Goal: Task Accomplishment & Management: Manage account settings

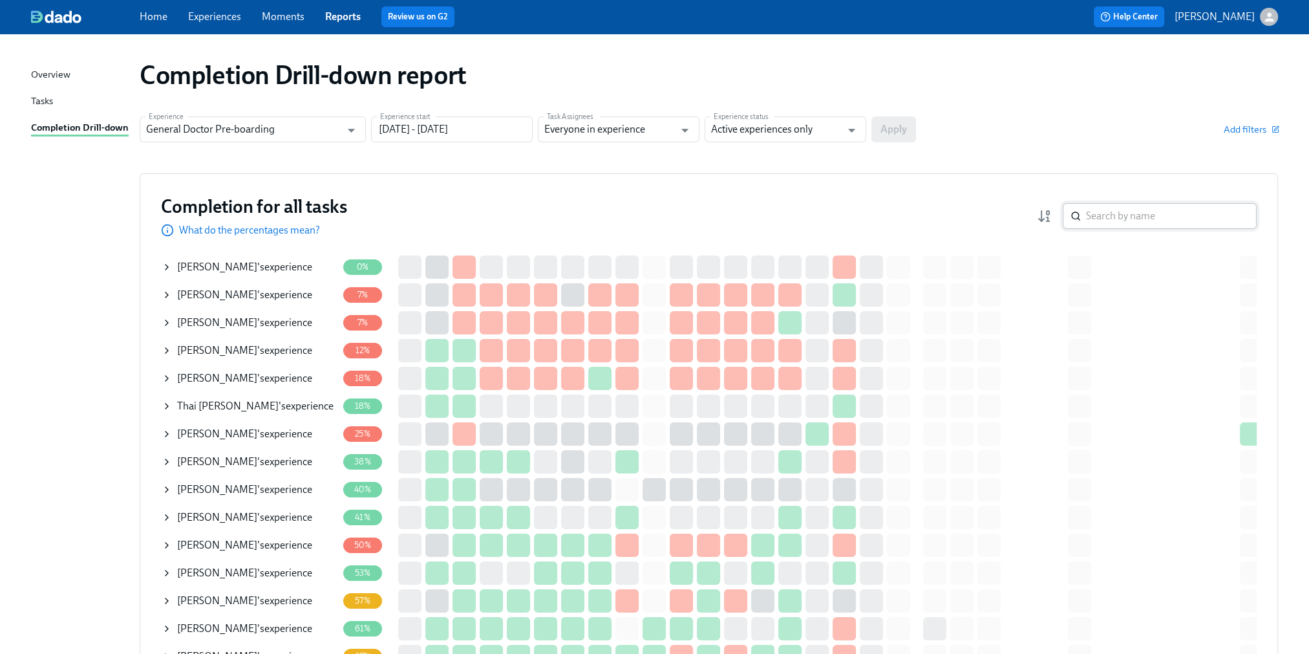
click at [1110, 222] on input "search" at bounding box center [1171, 216] width 171 height 26
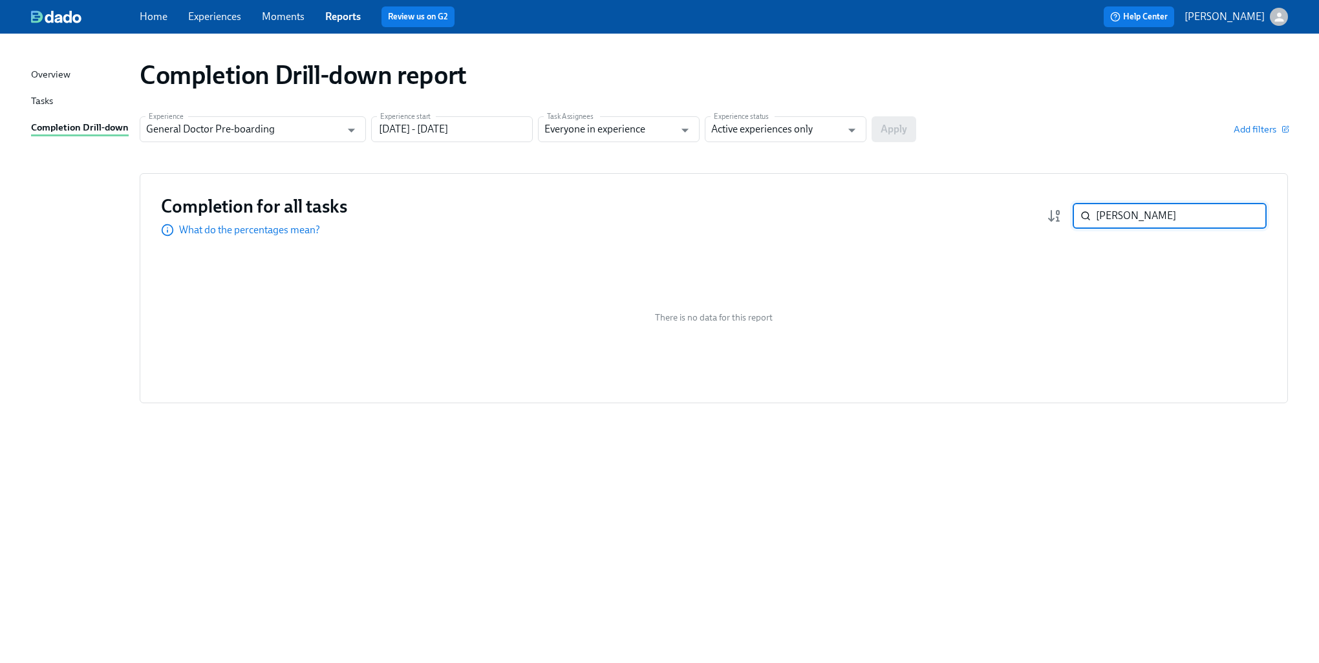
type input "[PERSON_NAME]"
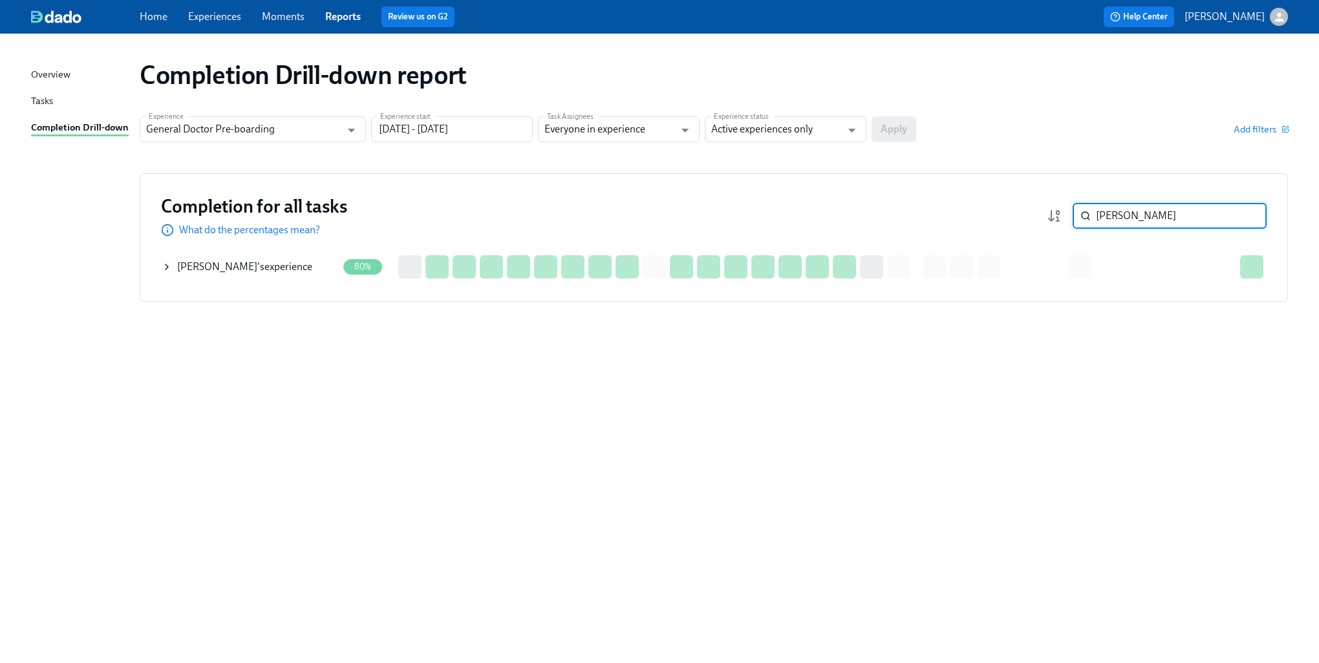
drag, startPoint x: 173, startPoint y: 268, endPoint x: 192, endPoint y: 264, distance: 19.0
click at [173, 268] on div "[PERSON_NAME] 's experience" at bounding box center [250, 267] width 176 height 26
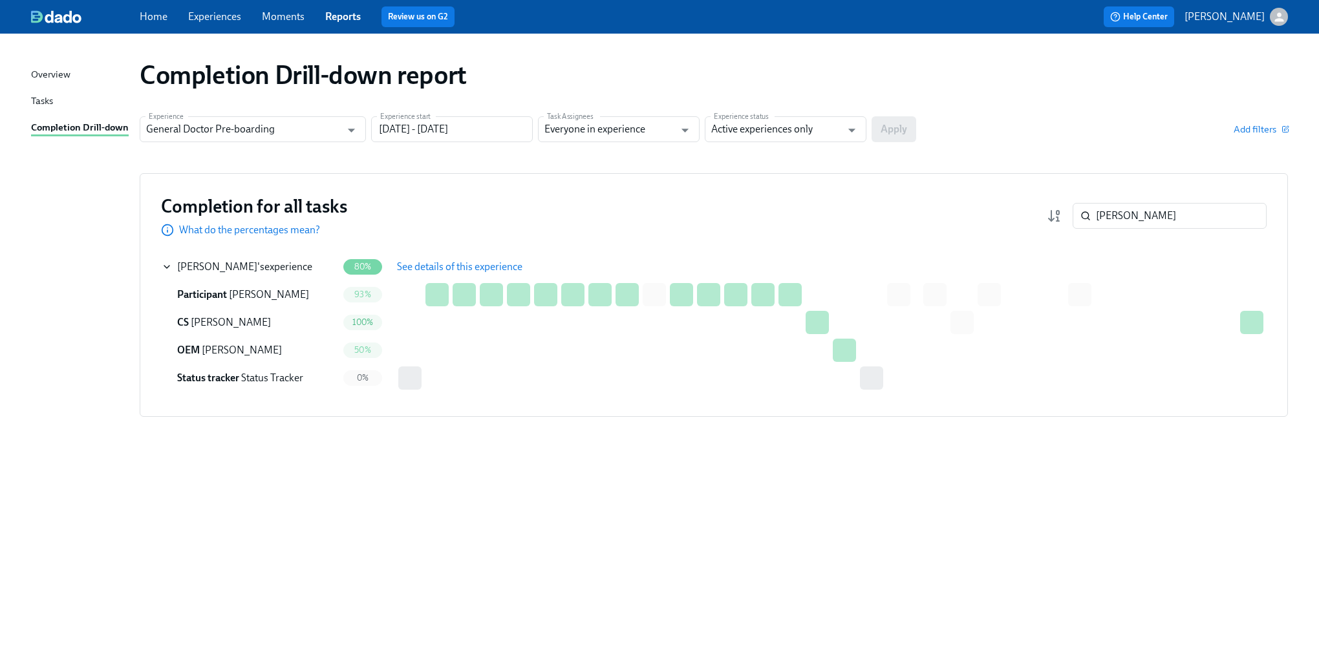
click at [441, 264] on span "See details of this experience" at bounding box center [459, 267] width 125 height 13
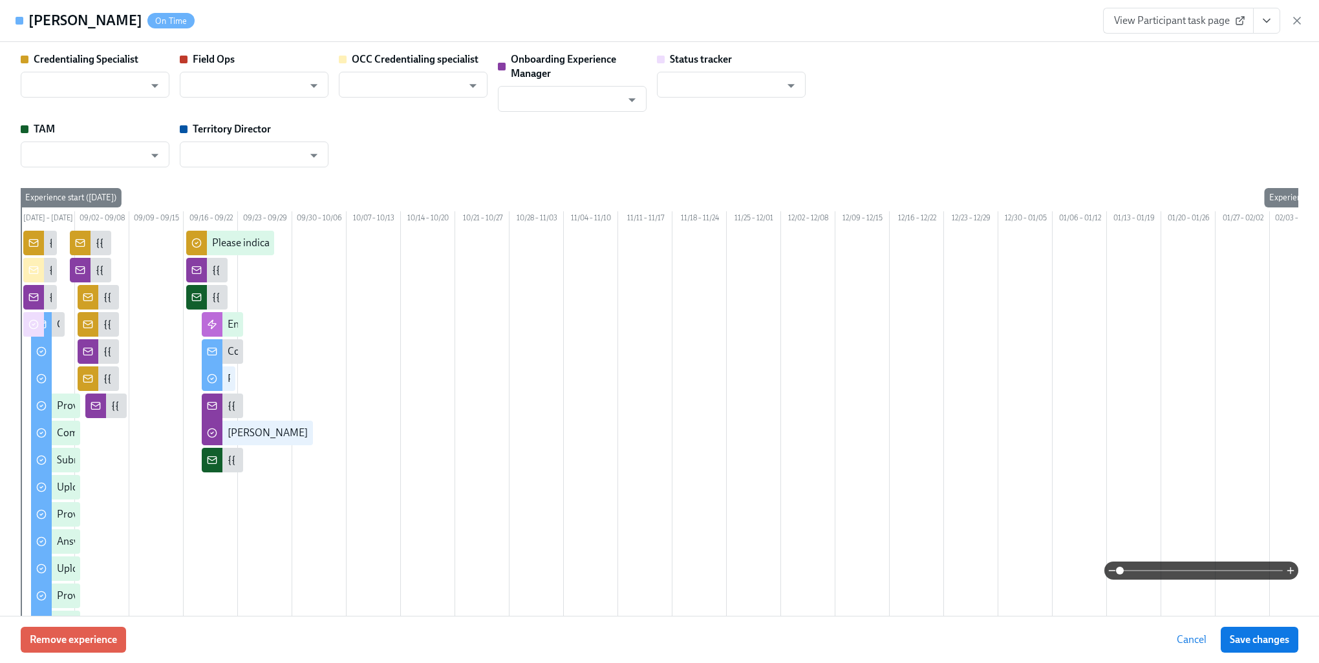
type input "[PERSON_NAME]"
type input "Status Tracker"
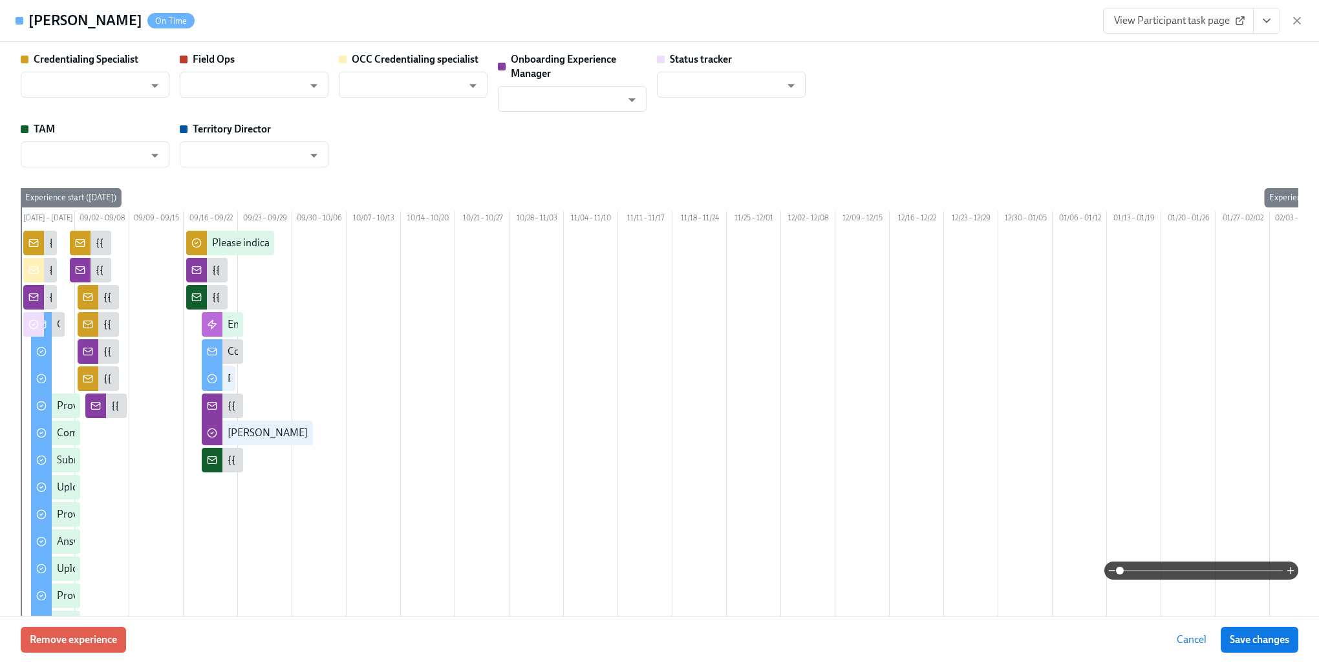
type input "[PERSON_NAME]"
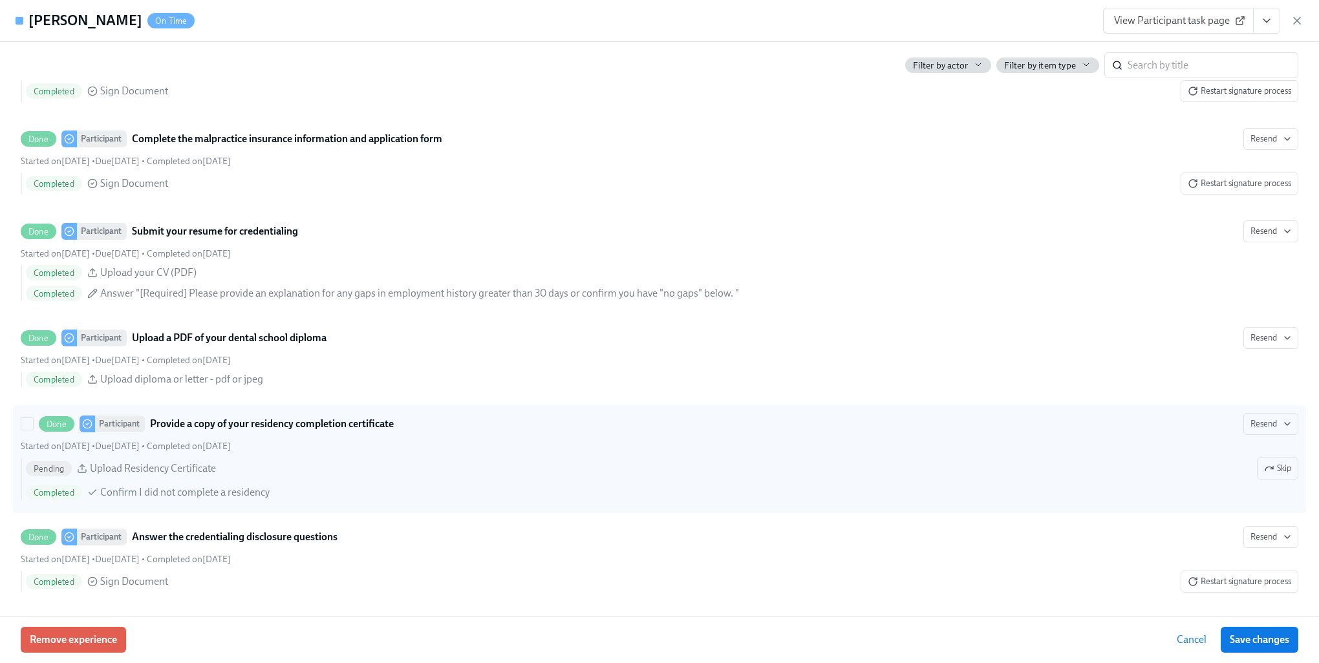
scroll to position [1552, 0]
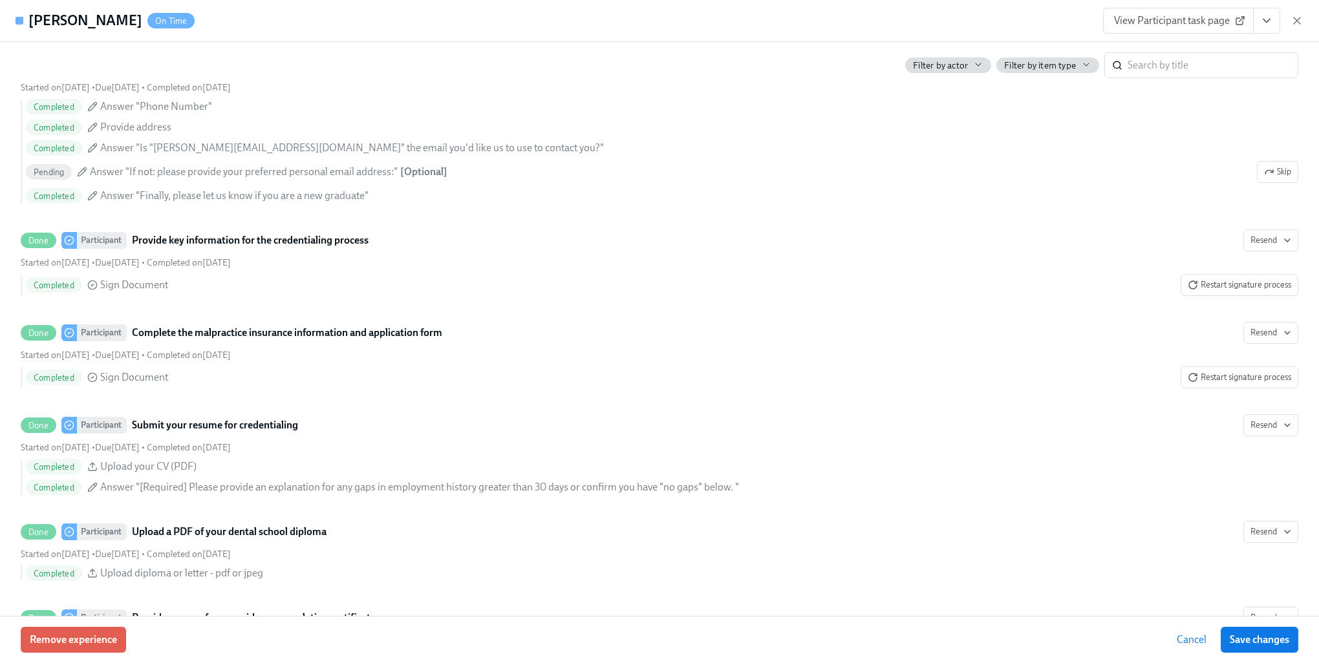
click at [1184, 645] on span "Cancel" at bounding box center [1192, 640] width 30 height 13
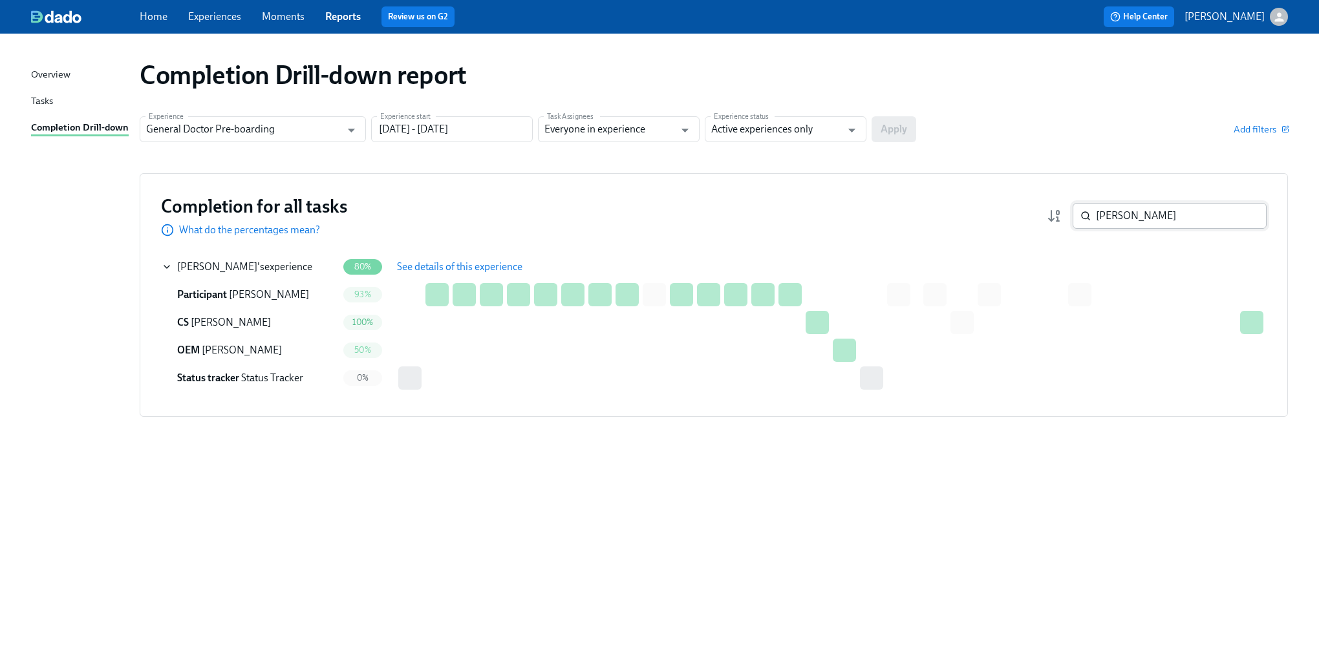
click at [1167, 211] on input "[PERSON_NAME]" at bounding box center [1181, 216] width 171 height 26
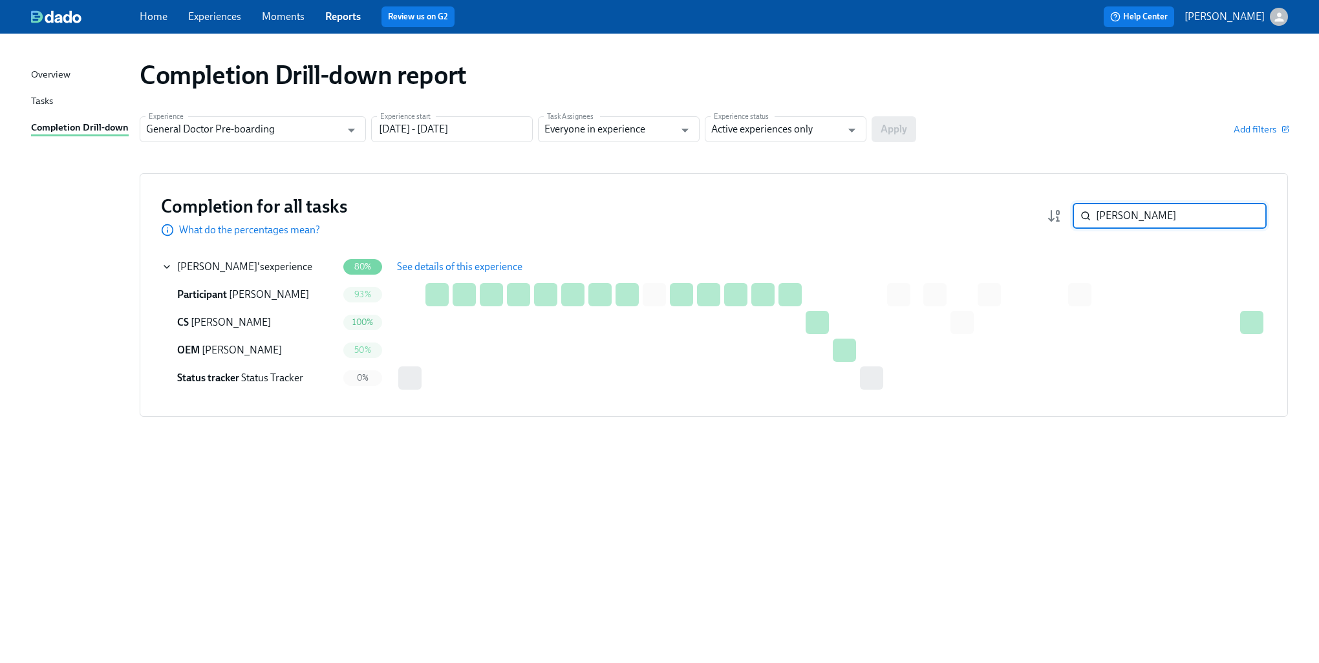
click at [1167, 211] on input "[PERSON_NAME]" at bounding box center [1181, 216] width 171 height 26
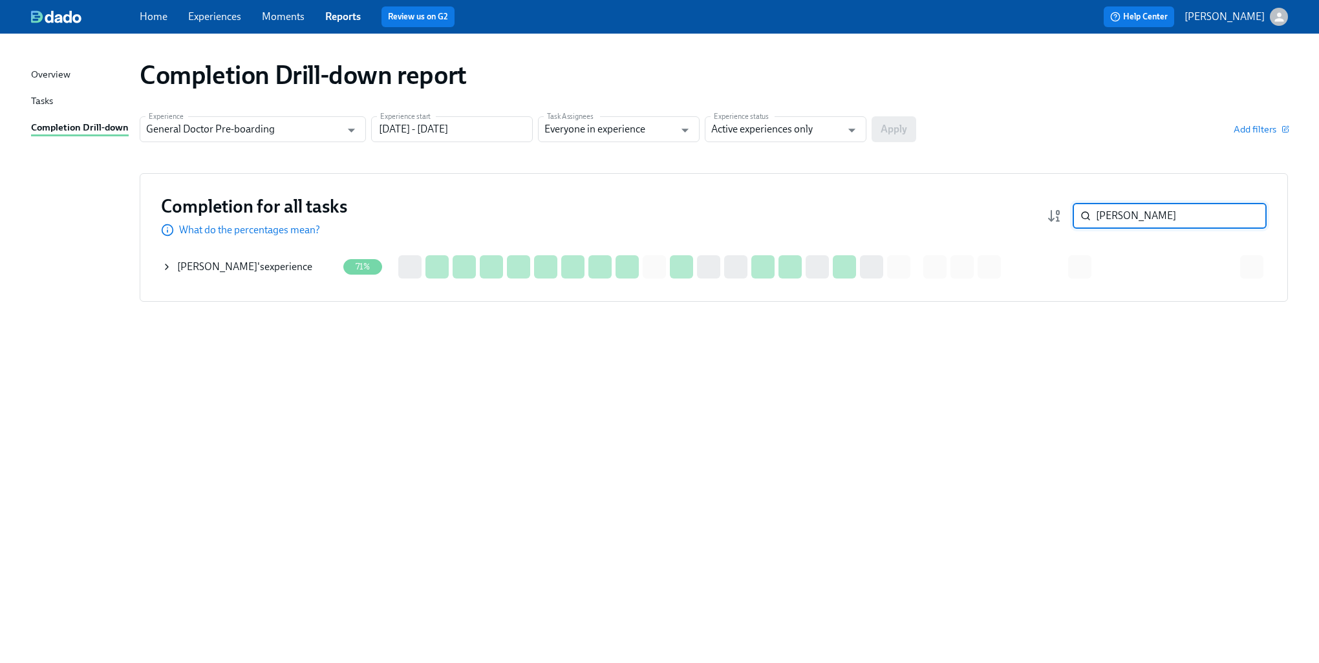
click at [162, 263] on icon at bounding box center [167, 267] width 10 height 10
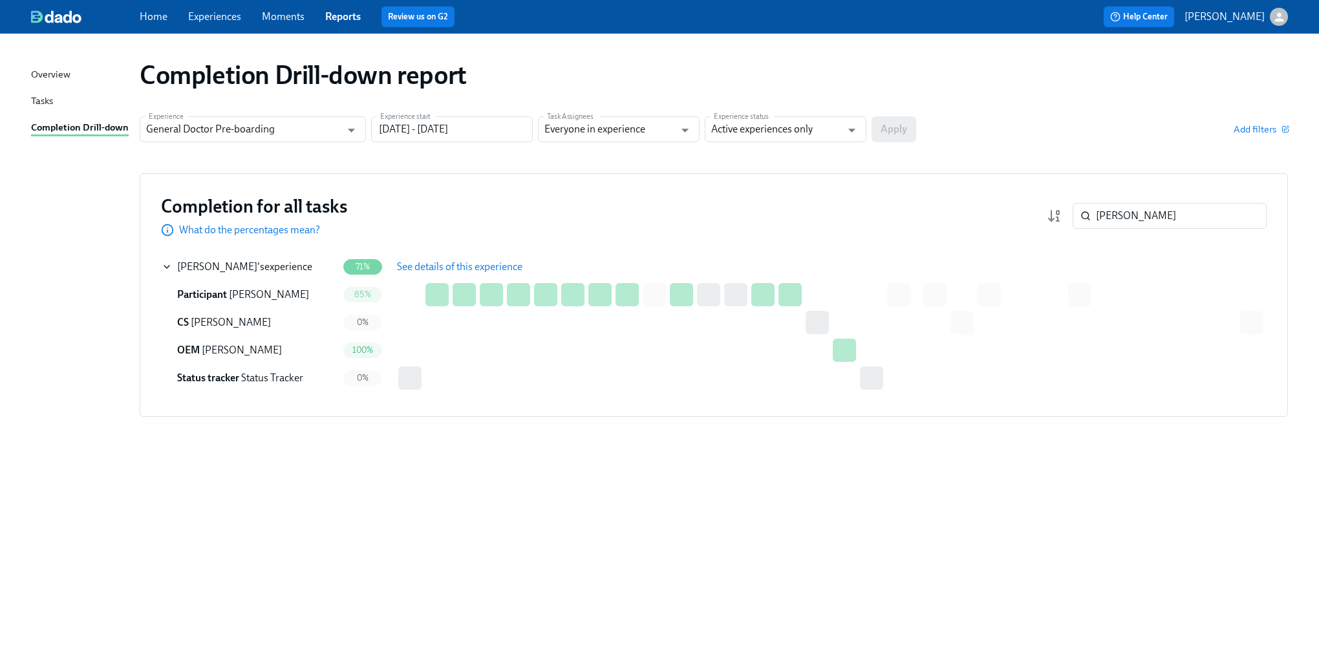
click at [447, 265] on span "See details of this experience" at bounding box center [459, 267] width 125 height 13
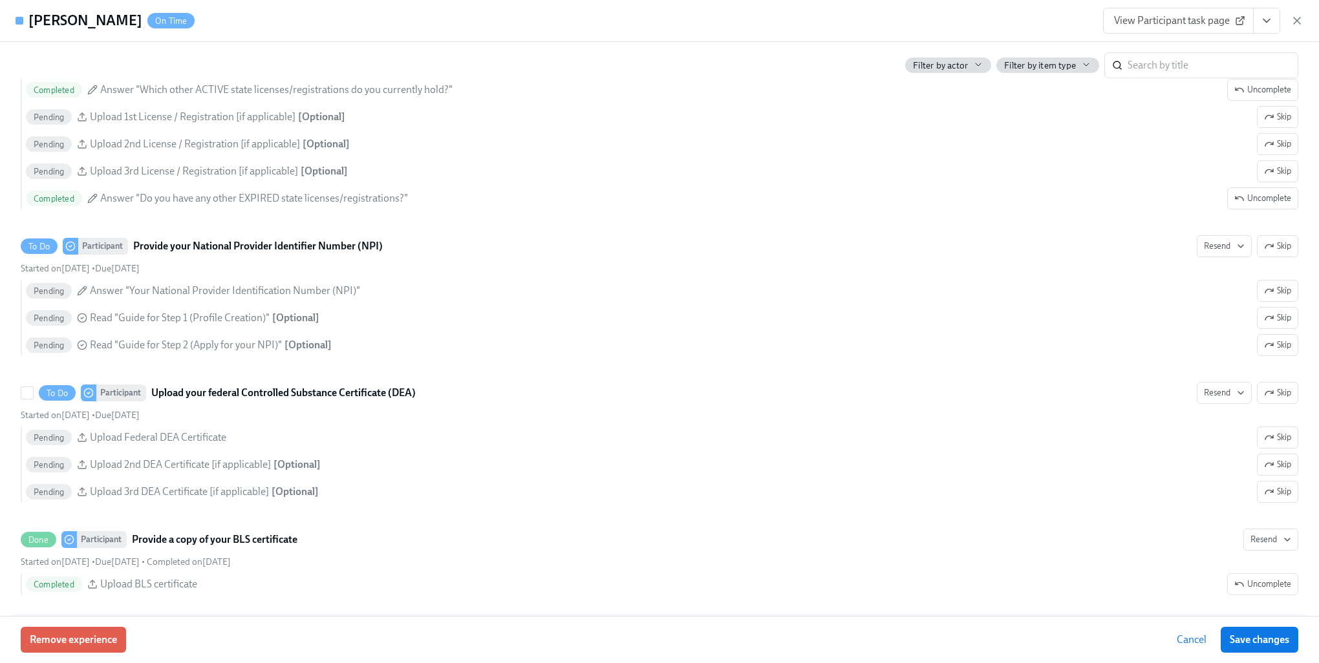
scroll to position [2457, 0]
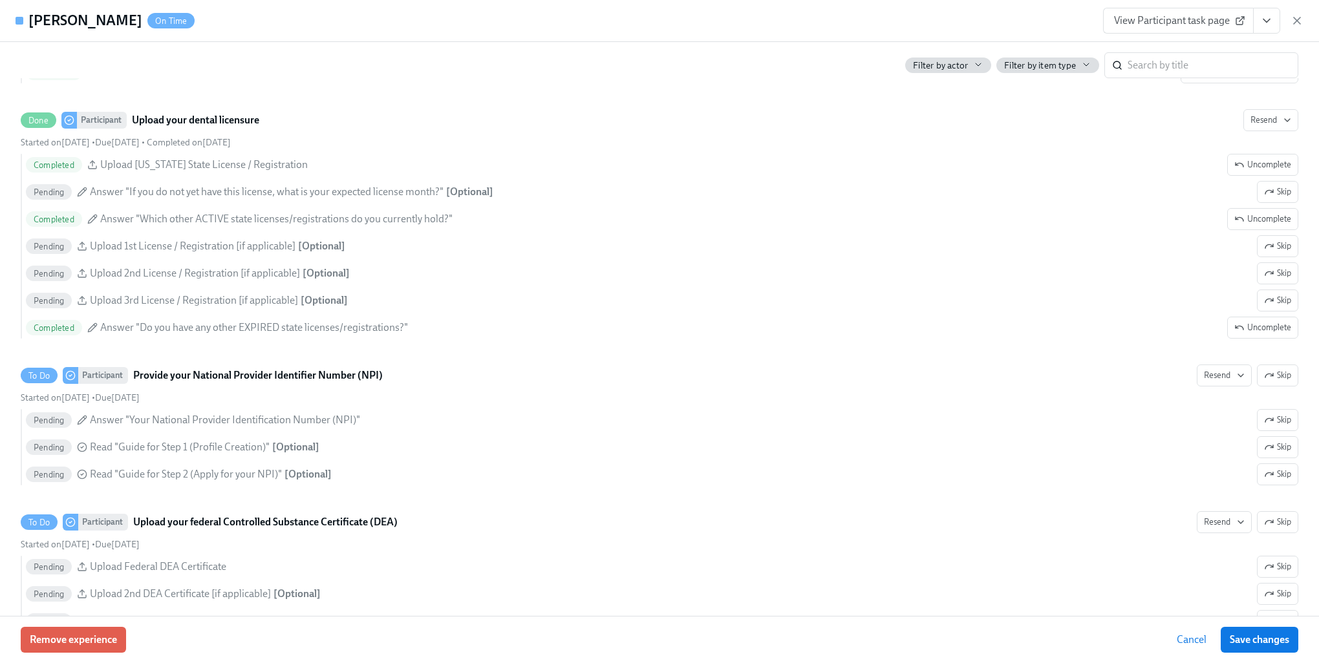
click at [1192, 651] on button "Cancel" at bounding box center [1192, 640] width 48 height 26
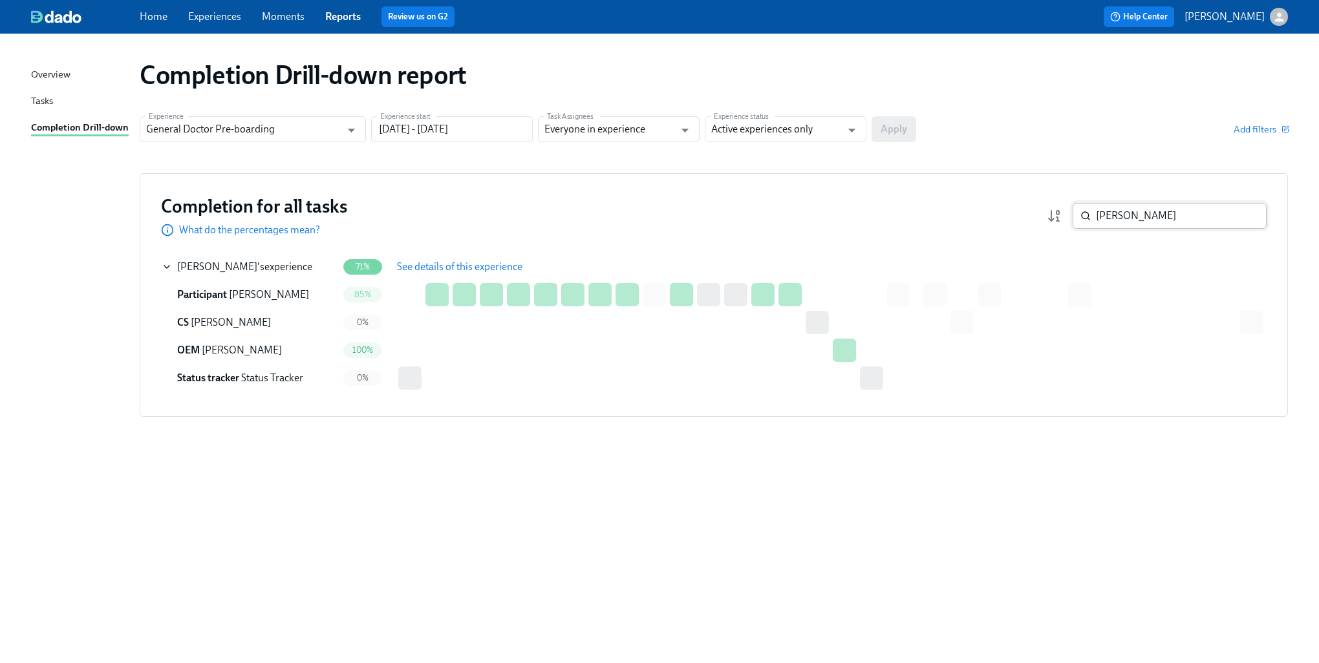
click at [1135, 203] on input "[PERSON_NAME]" at bounding box center [1181, 216] width 171 height 26
click at [1130, 219] on input "[PERSON_NAME]" at bounding box center [1181, 216] width 171 height 26
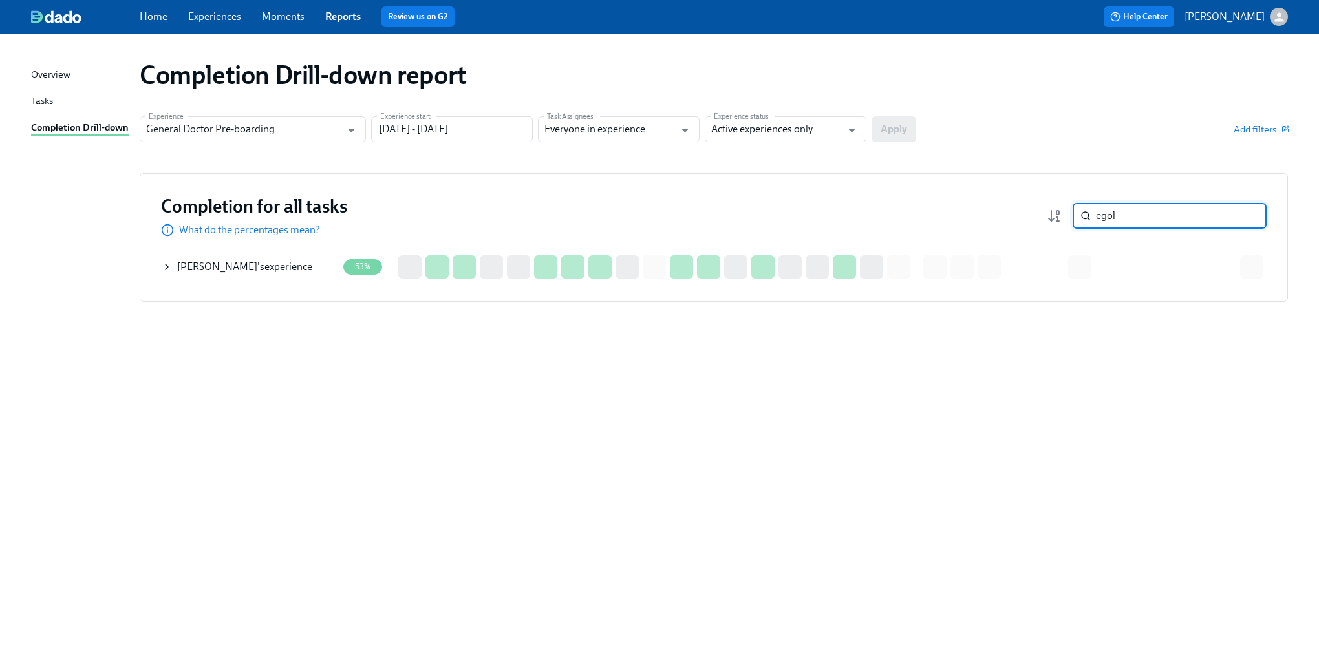
type input "egol"
click at [162, 265] on icon at bounding box center [167, 267] width 10 height 10
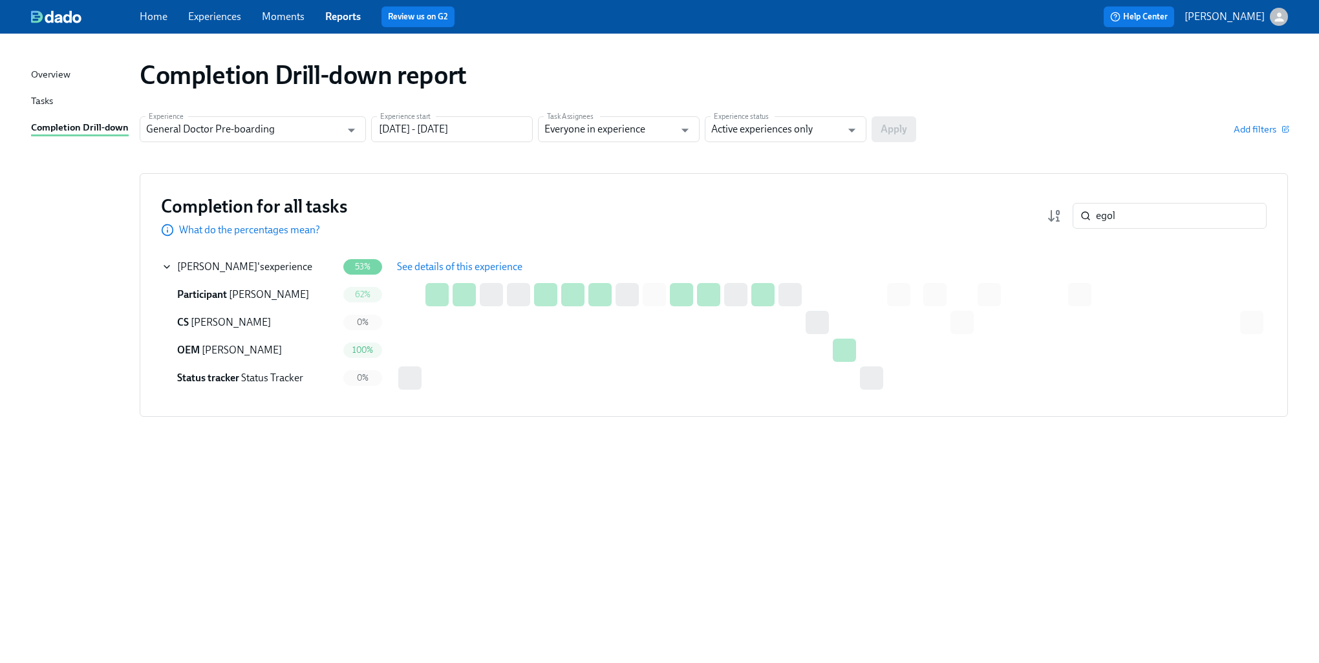
click at [434, 266] on span "See details of this experience" at bounding box center [459, 267] width 125 height 13
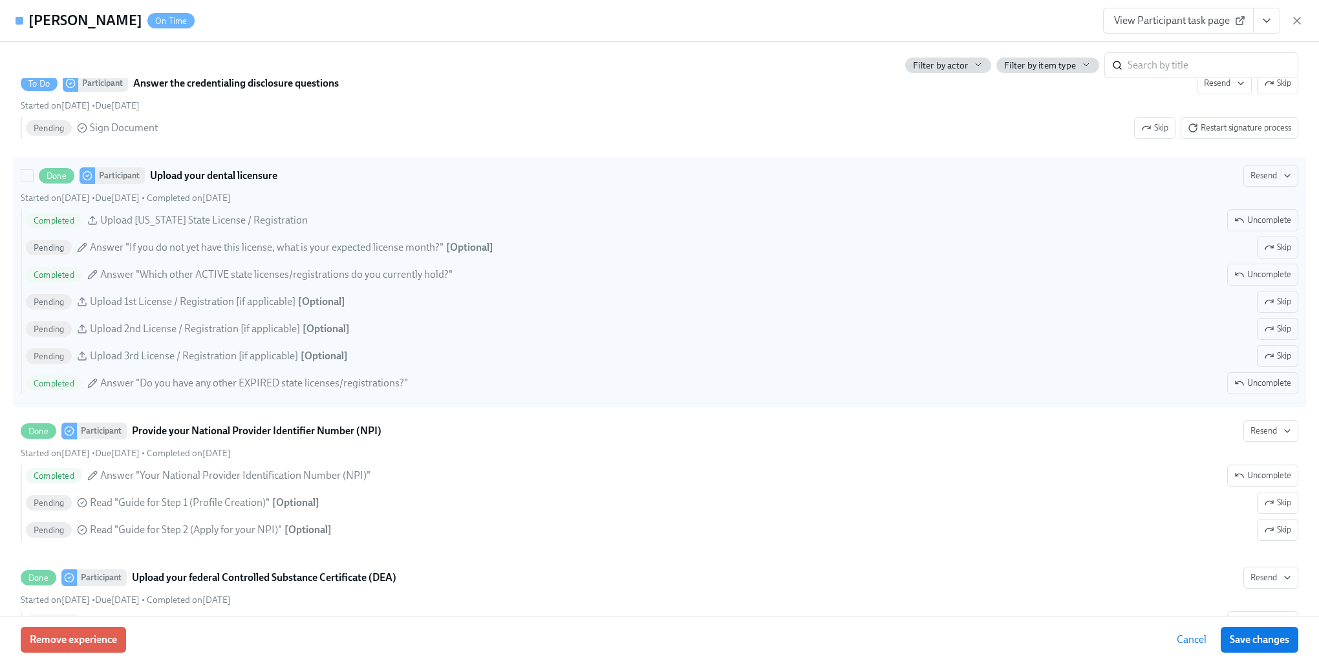
scroll to position [2263, 0]
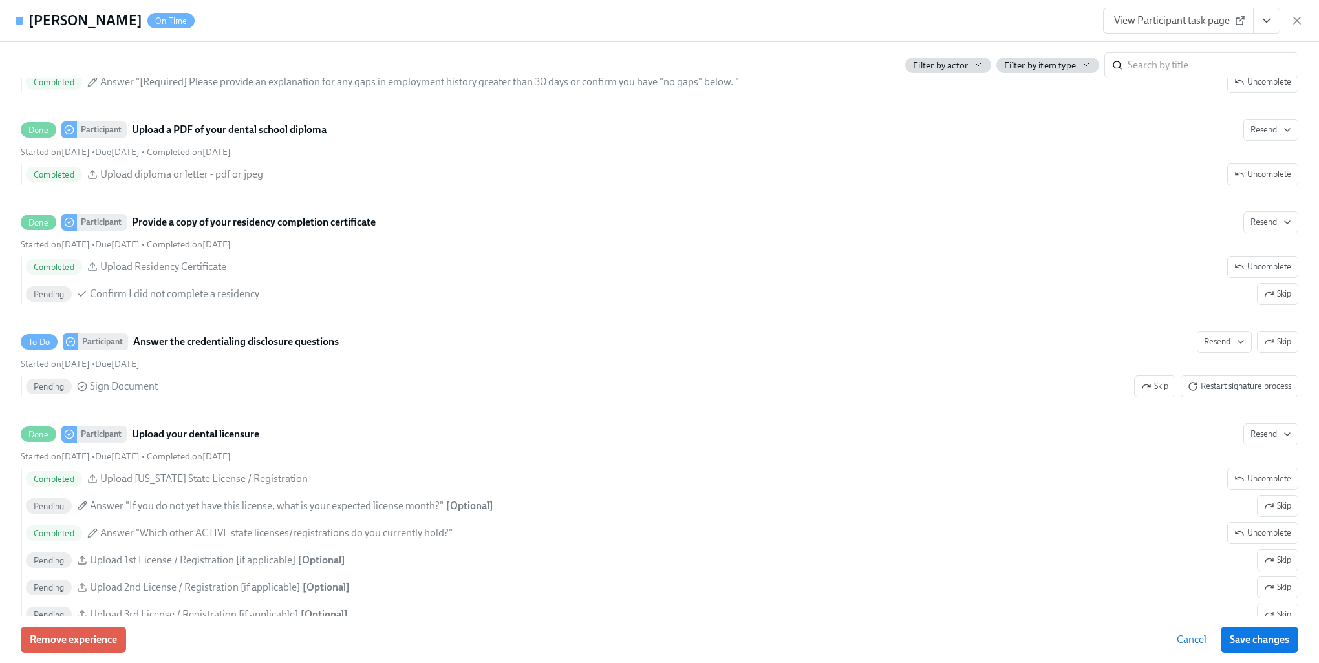
click at [1195, 632] on button "Cancel" at bounding box center [1192, 640] width 48 height 26
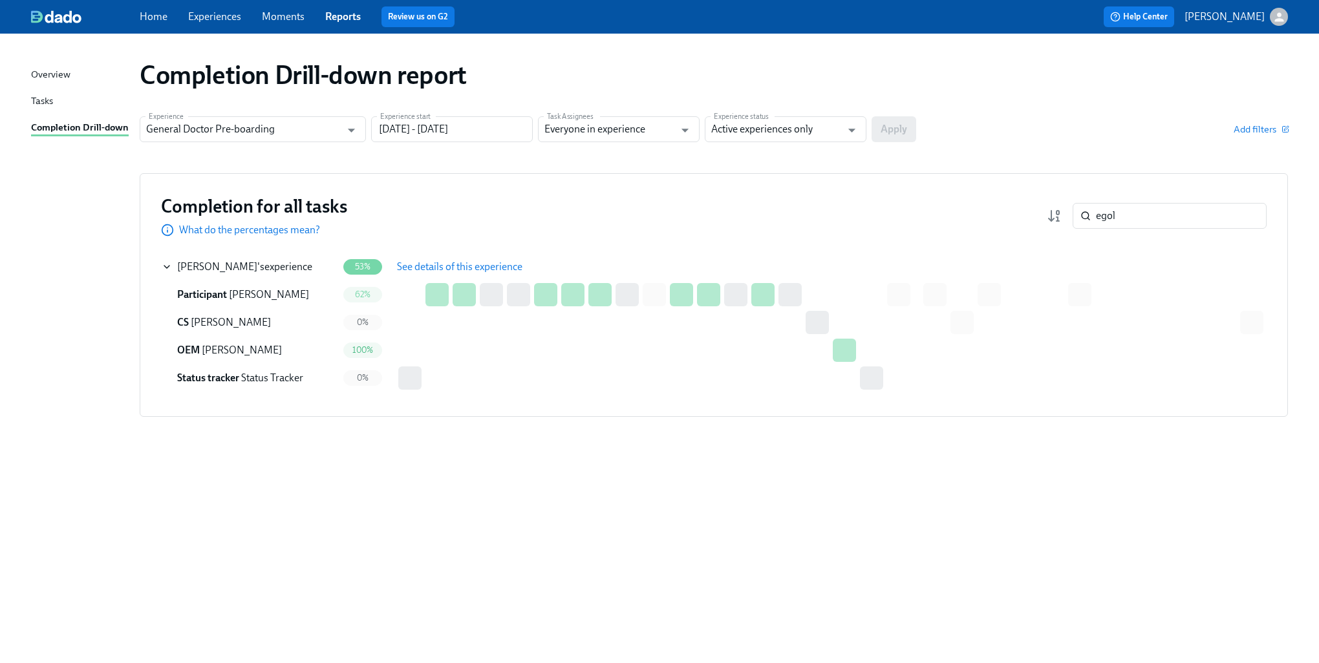
click at [422, 265] on span "See details of this experience" at bounding box center [459, 267] width 125 height 13
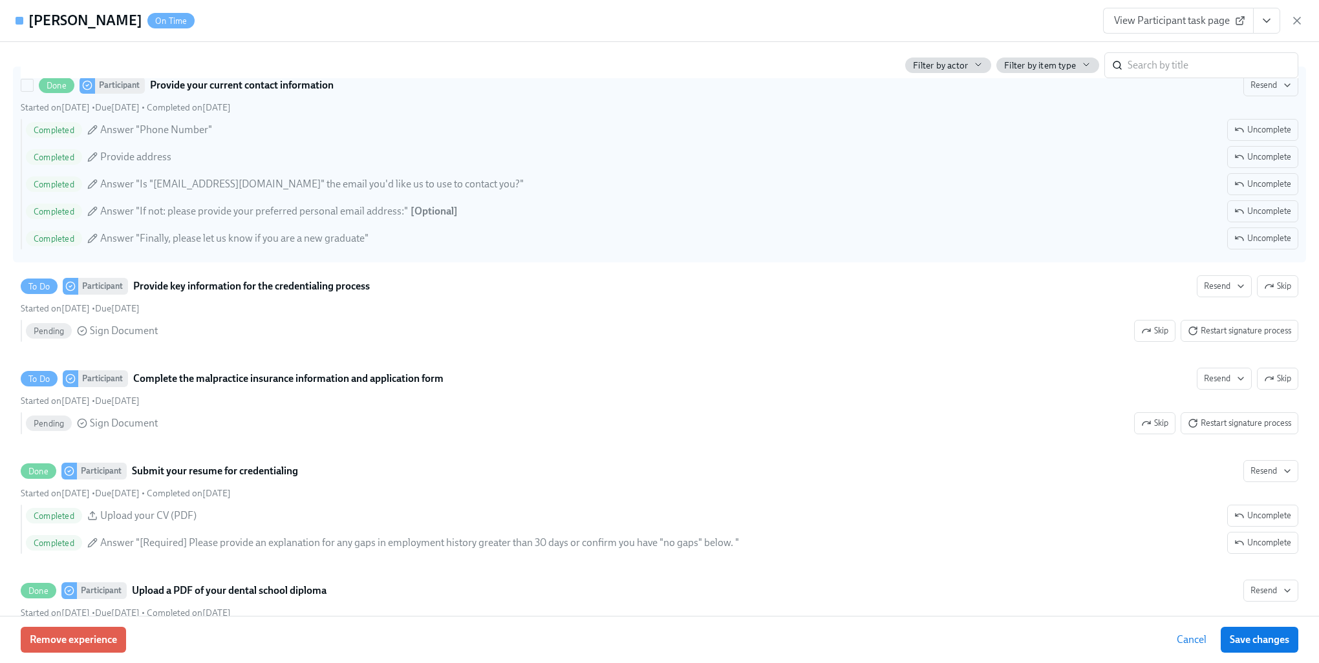
scroll to position [1810, 0]
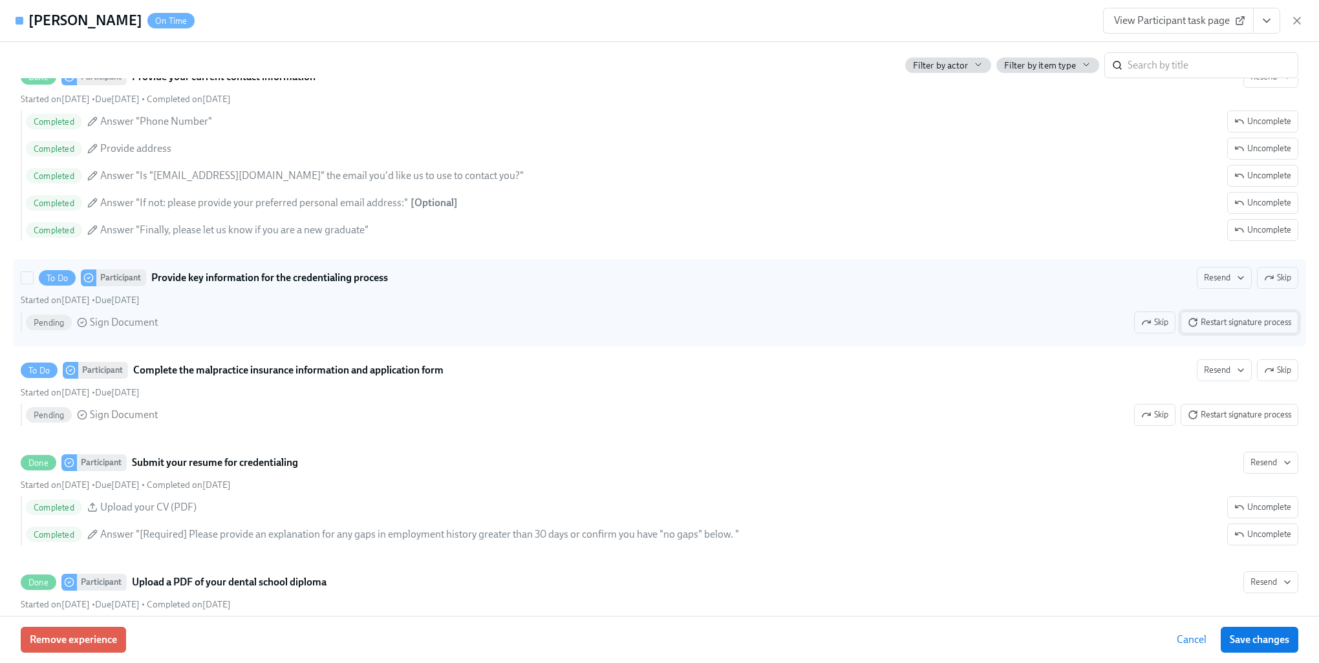
click at [1219, 334] on button "Restart signature process" at bounding box center [1240, 323] width 118 height 22
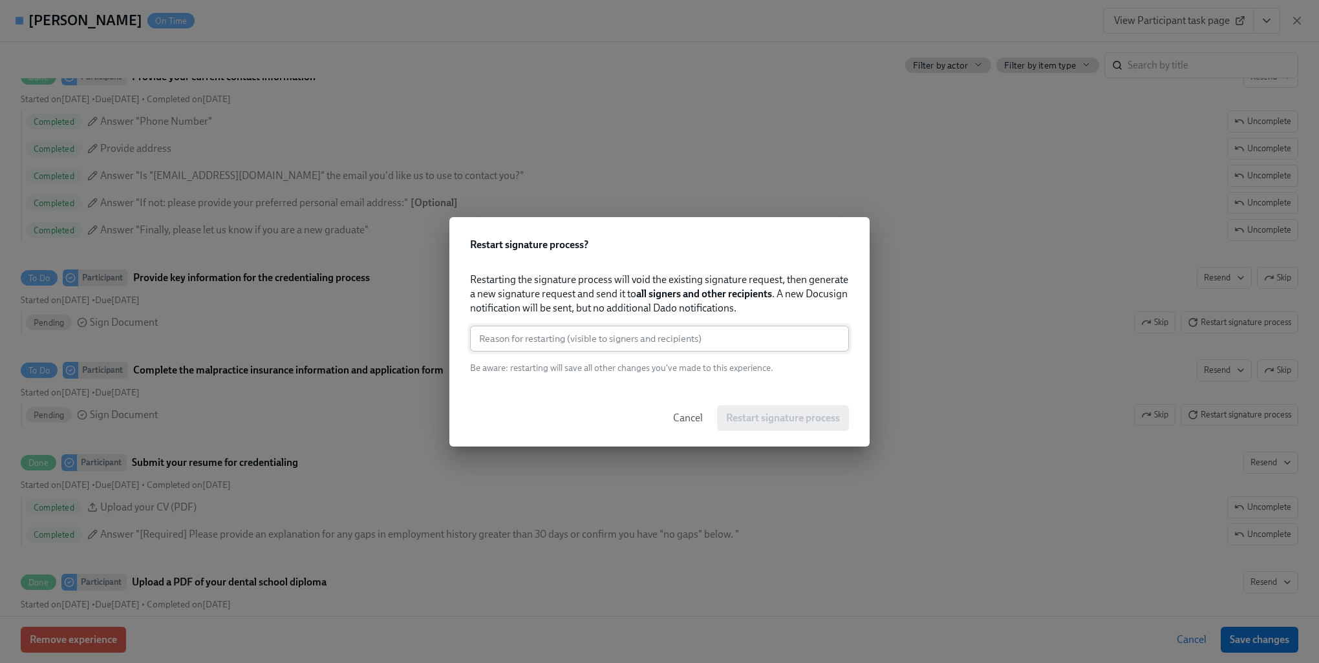
click at [641, 345] on input "text" at bounding box center [659, 339] width 379 height 26
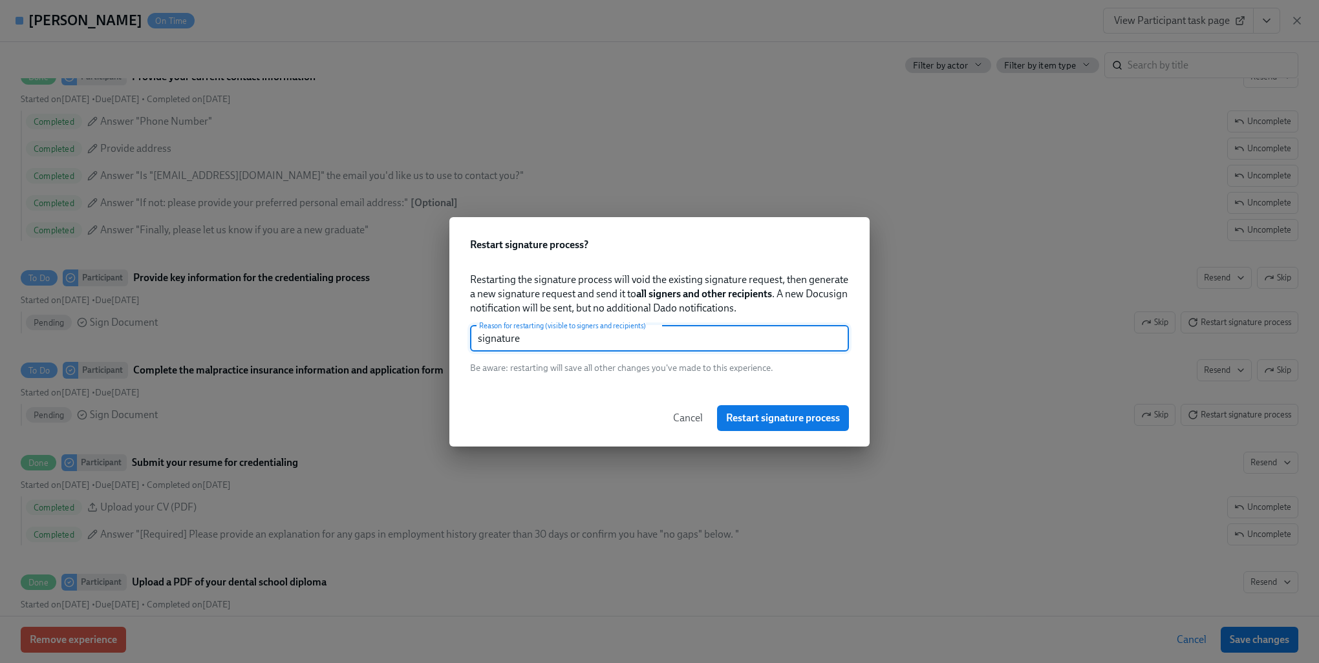
click at [641, 345] on input "signature" at bounding box center [659, 339] width 379 height 26
type input "signature"
click at [745, 415] on span "Restart signature process" at bounding box center [783, 418] width 114 height 13
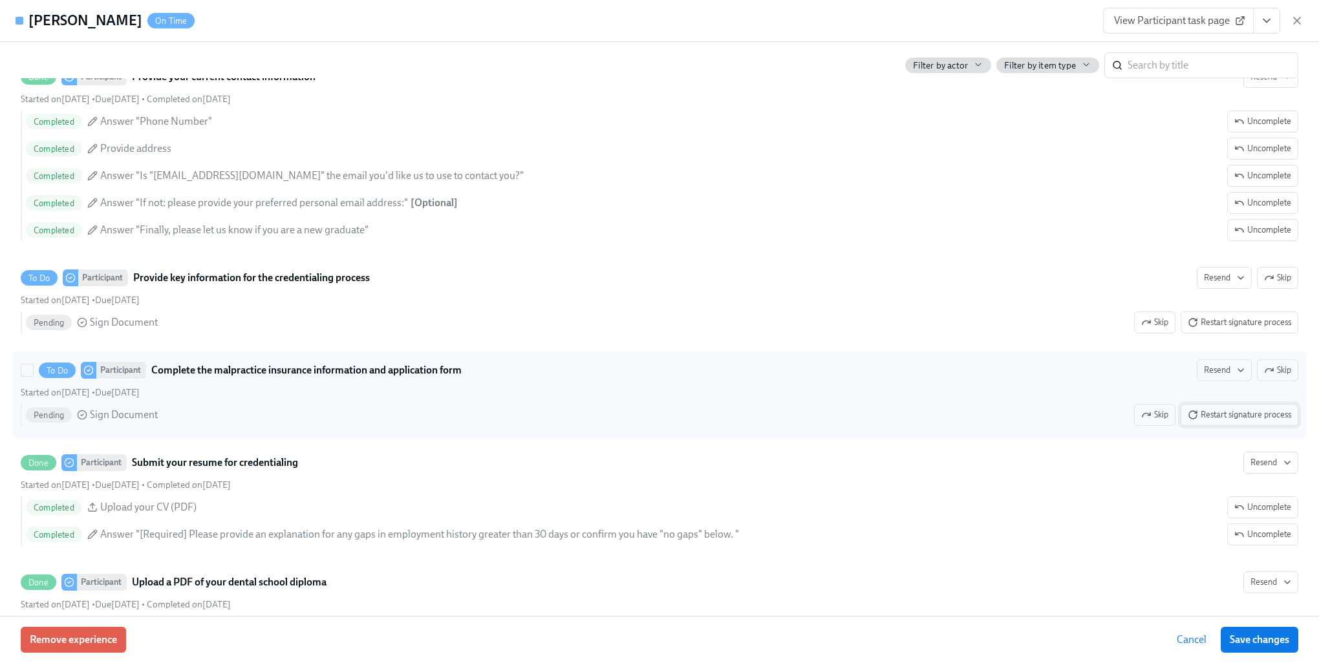
click at [1223, 422] on span "Restart signature process" at bounding box center [1239, 415] width 103 height 13
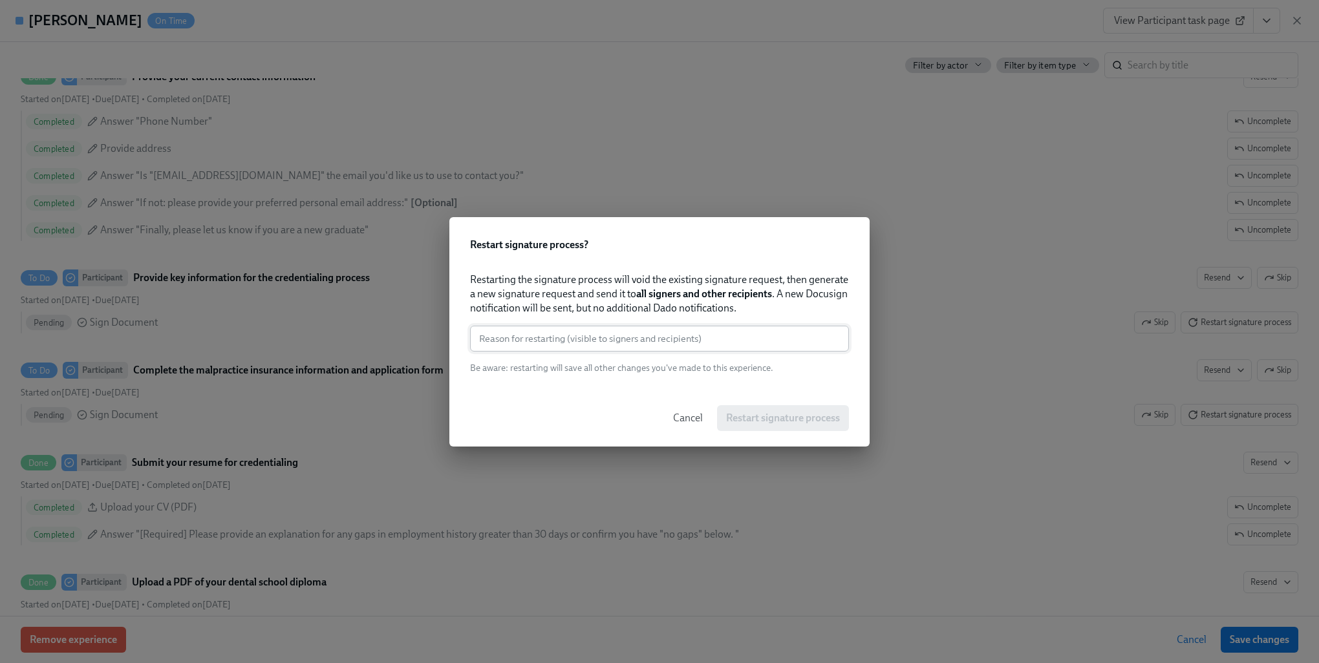
click at [642, 337] on input "text" at bounding box center [659, 339] width 379 height 26
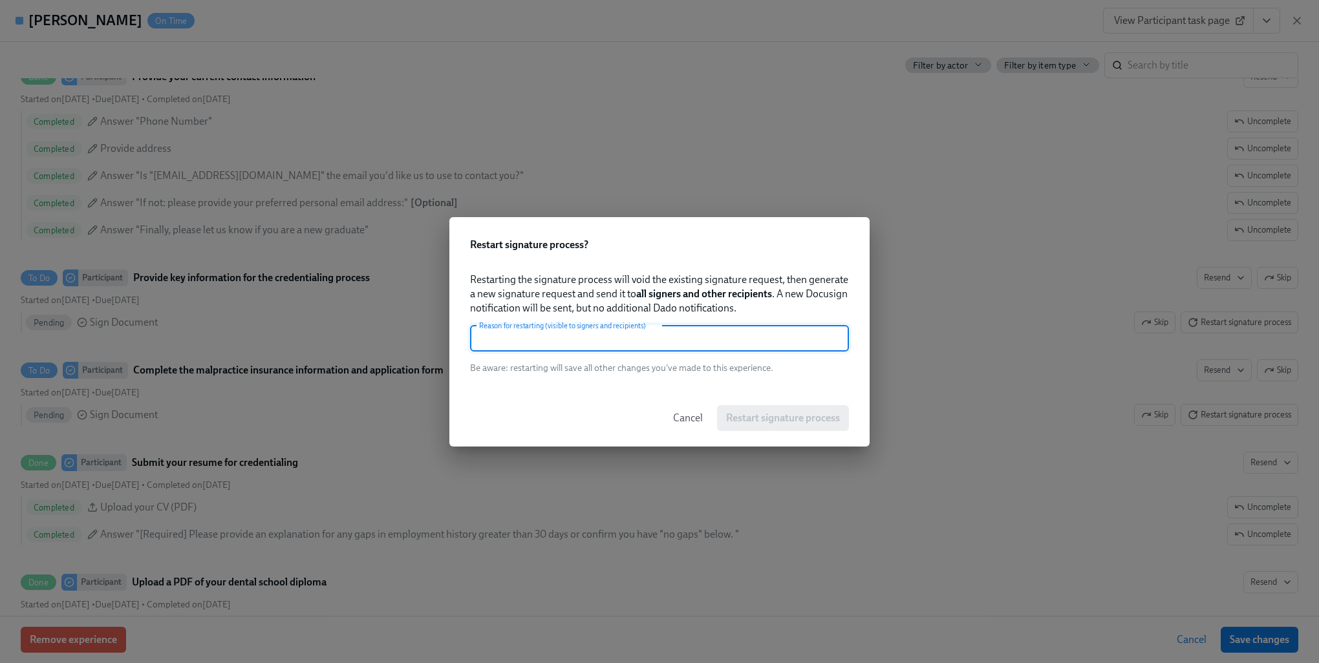
type input "v"
paste input "[STREET_ADDRESS]"
click at [642, 337] on input "[STREET_ADDRESS]" at bounding box center [659, 339] width 379 height 26
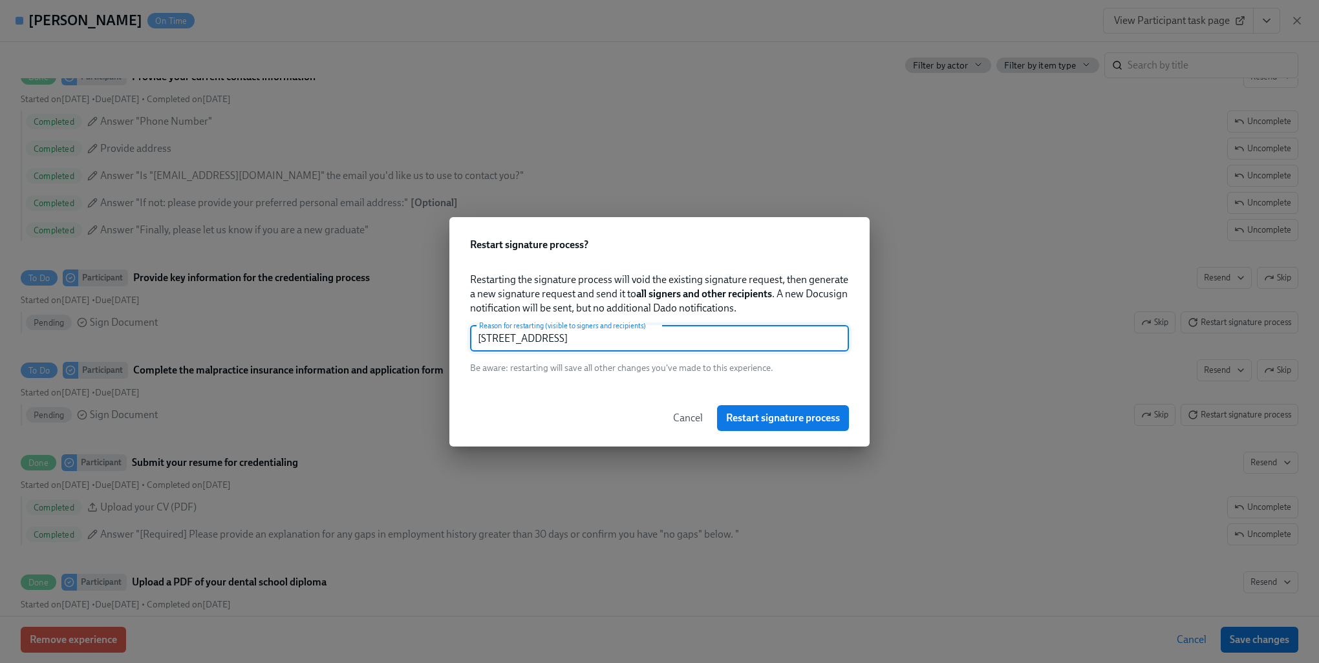
click at [642, 337] on input "[STREET_ADDRESS]" at bounding box center [659, 339] width 379 height 26
type input "signature"
click at [808, 415] on span "Restart signature process" at bounding box center [783, 418] width 114 height 13
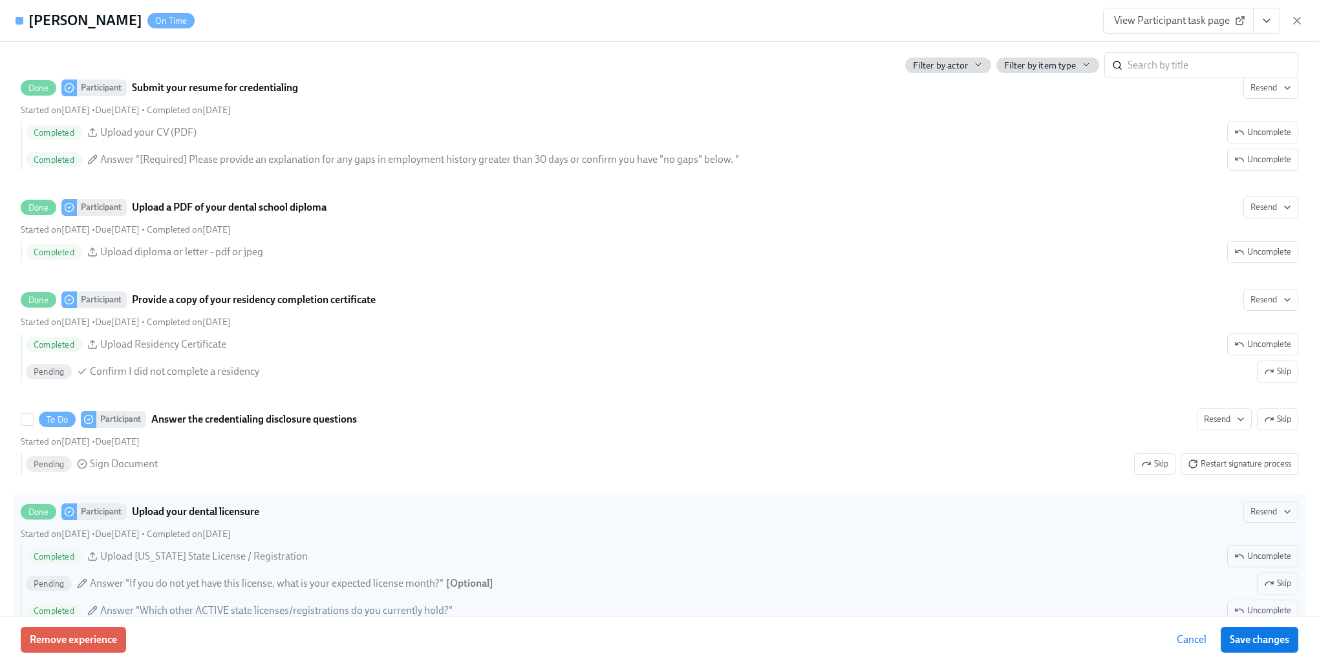
scroll to position [2198, 0]
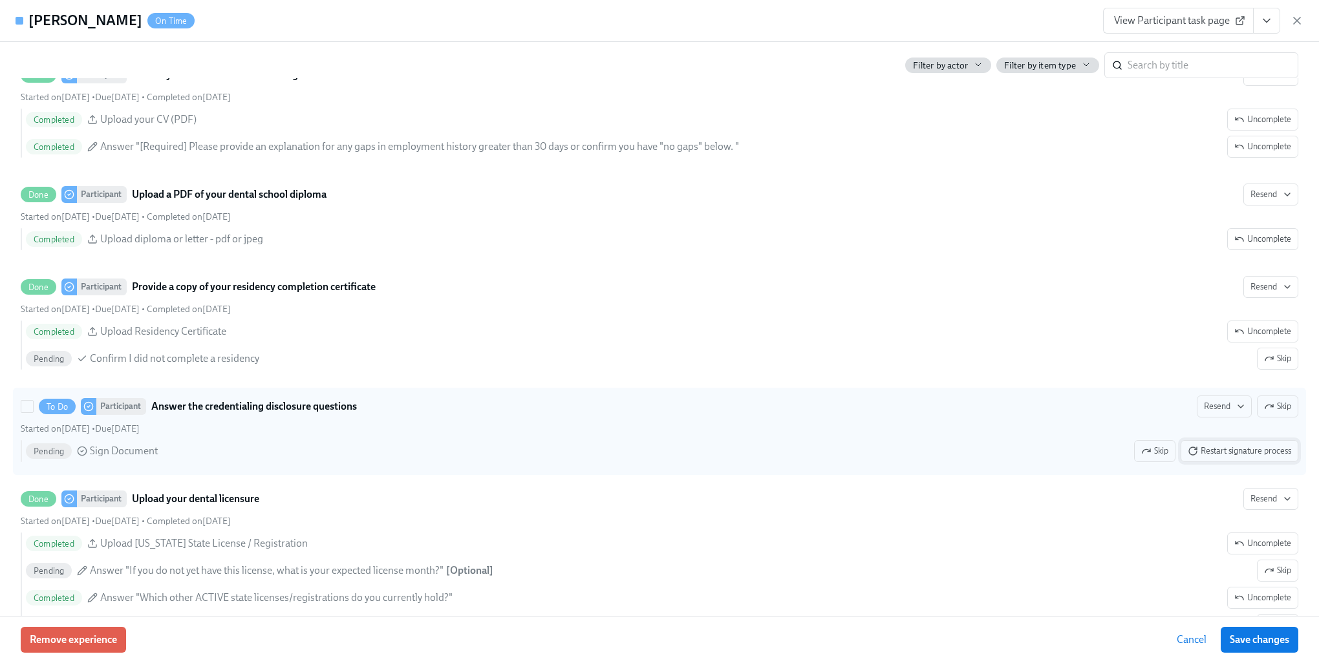
click at [1234, 458] on span "Restart signature process" at bounding box center [1239, 451] width 103 height 13
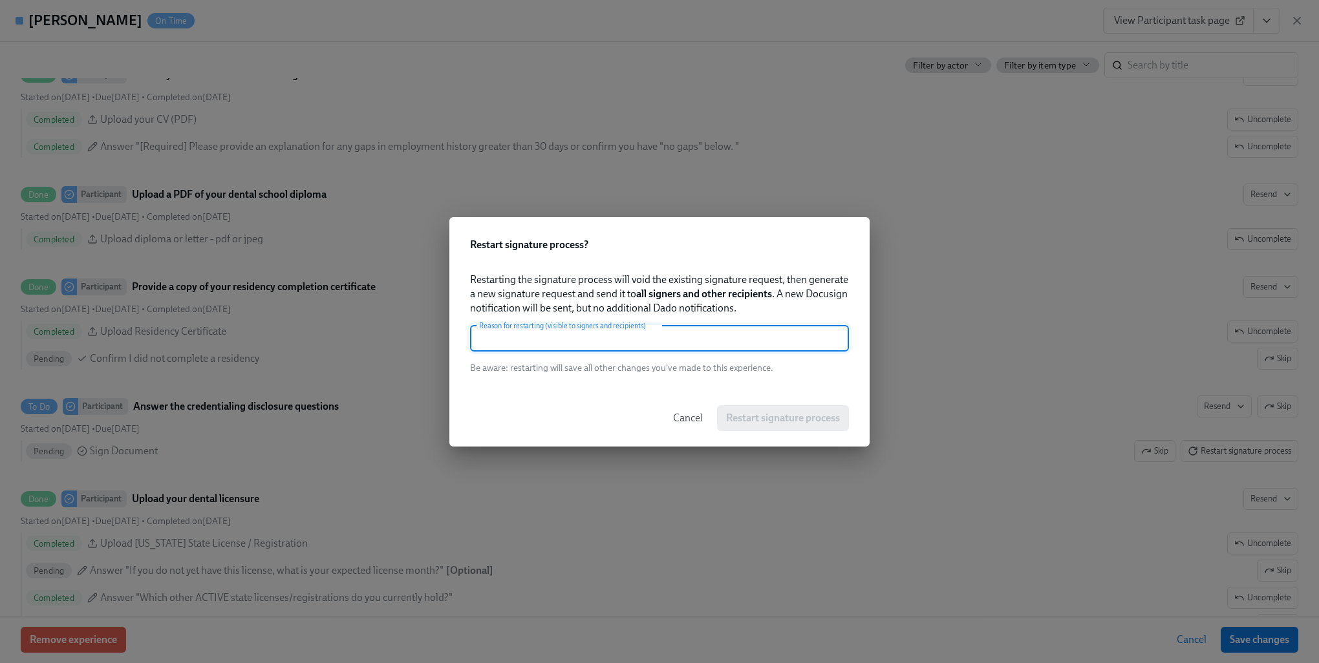
drag, startPoint x: 587, startPoint y: 337, endPoint x: 581, endPoint y: 340, distance: 7.2
click at [585, 338] on input "text" at bounding box center [659, 339] width 379 height 26
paste input "[STREET_ADDRESS]"
click at [577, 336] on input "[STREET_ADDRESS]" at bounding box center [659, 339] width 379 height 26
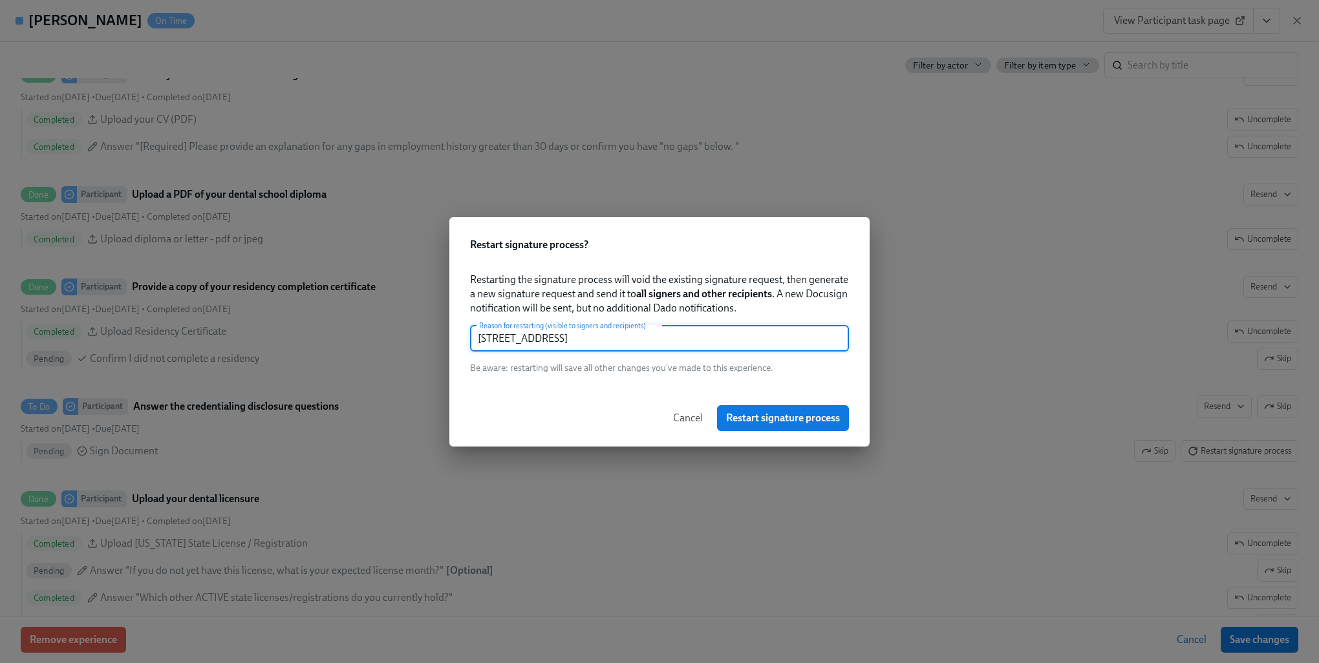
click at [577, 336] on input "[STREET_ADDRESS]" at bounding box center [659, 339] width 379 height 26
type input "signature"
click at [745, 412] on span "Restart signature process" at bounding box center [783, 418] width 114 height 13
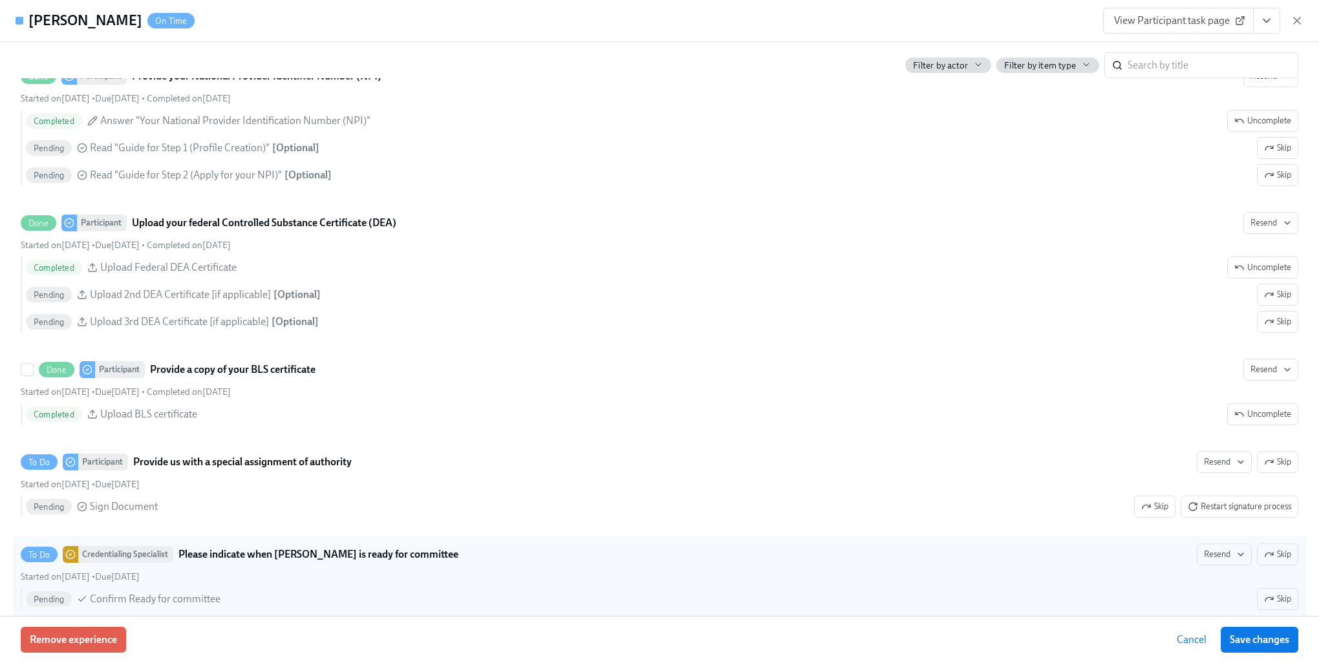
scroll to position [2974, 0]
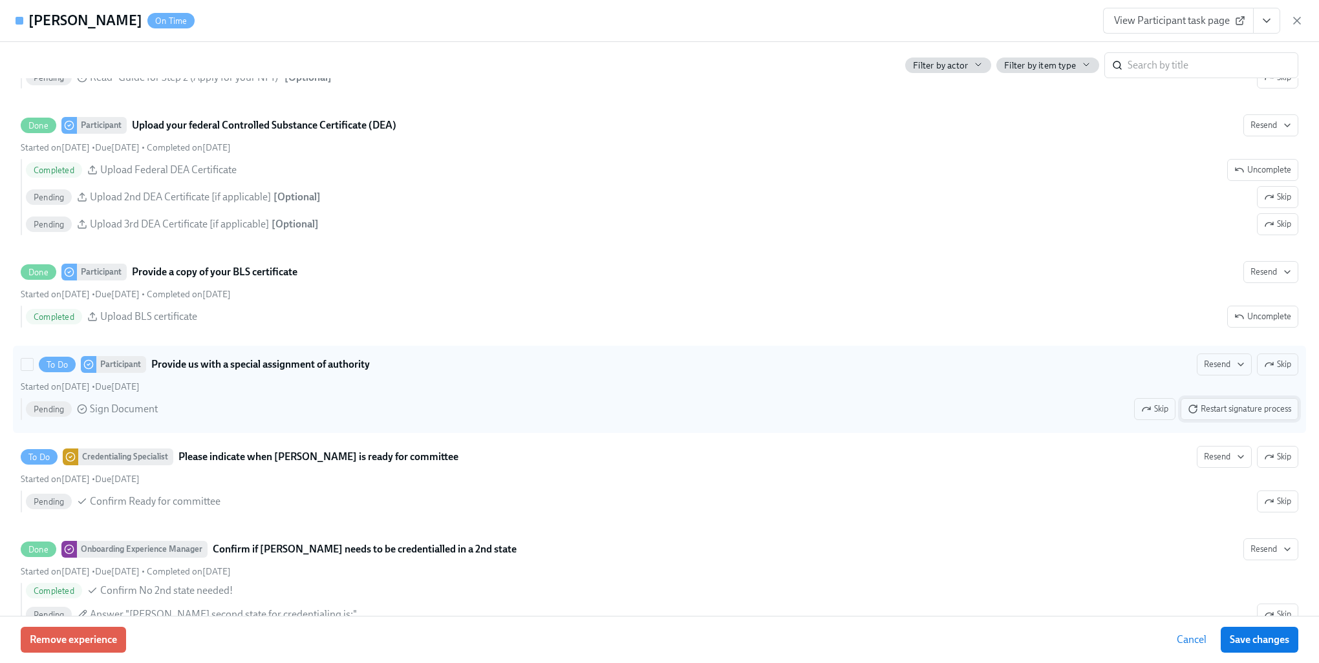
click at [1224, 415] on span "Restart signature process" at bounding box center [1239, 409] width 103 height 13
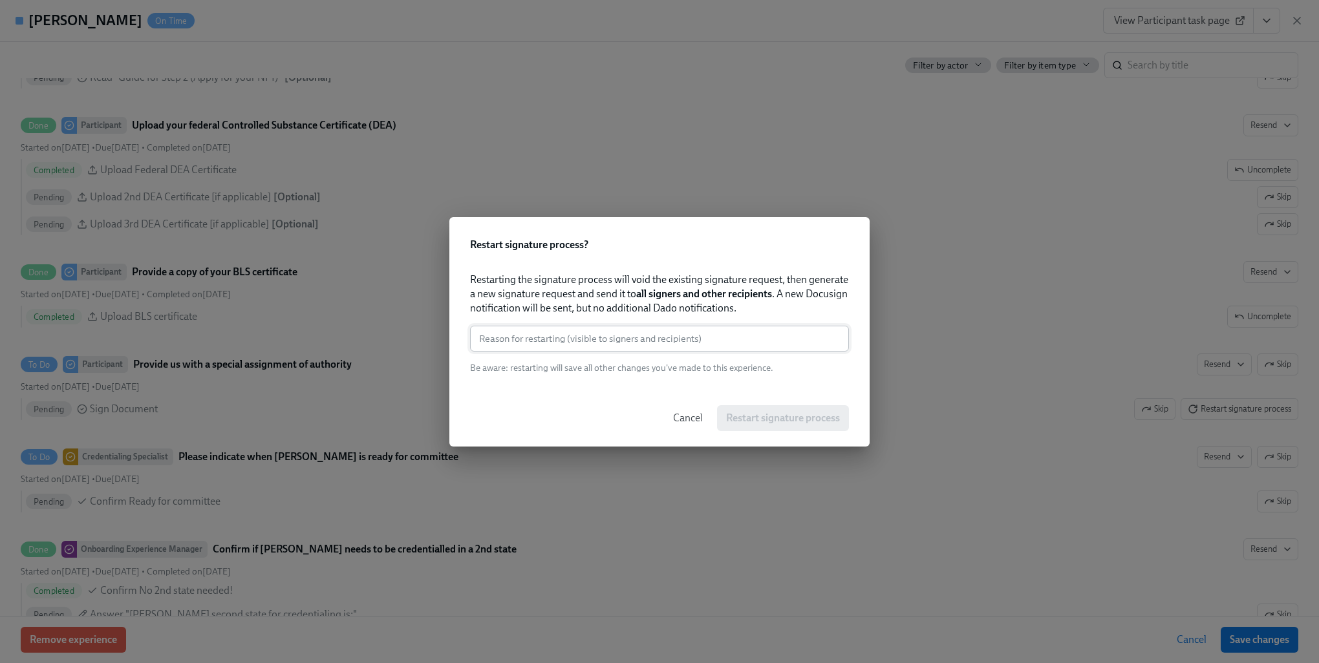
click at [709, 336] on input "text" at bounding box center [659, 339] width 379 height 26
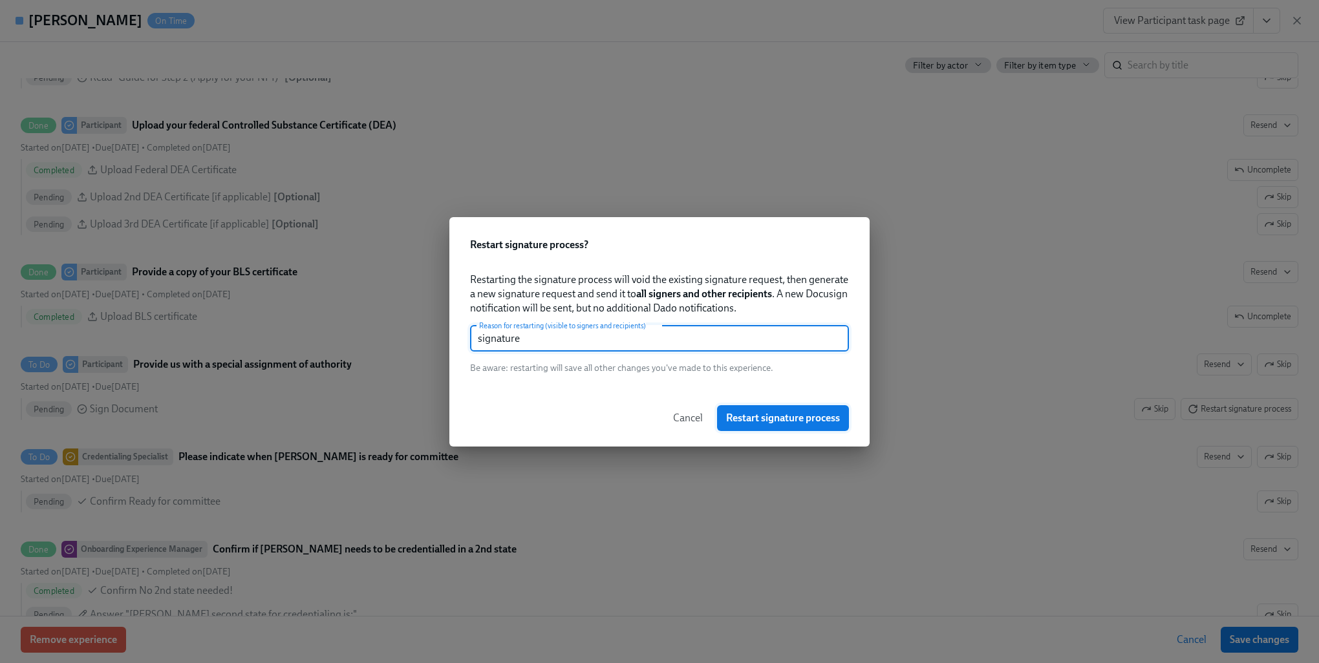
type input "signature"
click at [771, 428] on button "Restart signature process" at bounding box center [783, 418] width 132 height 26
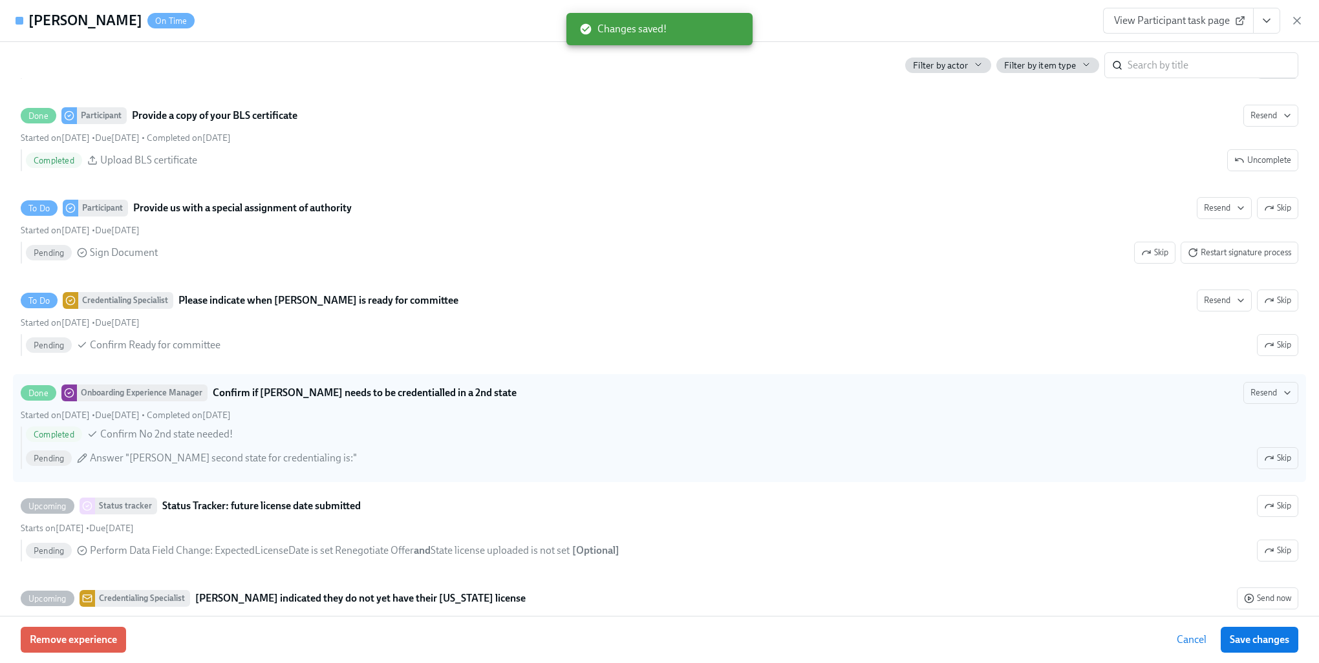
scroll to position [3104, 0]
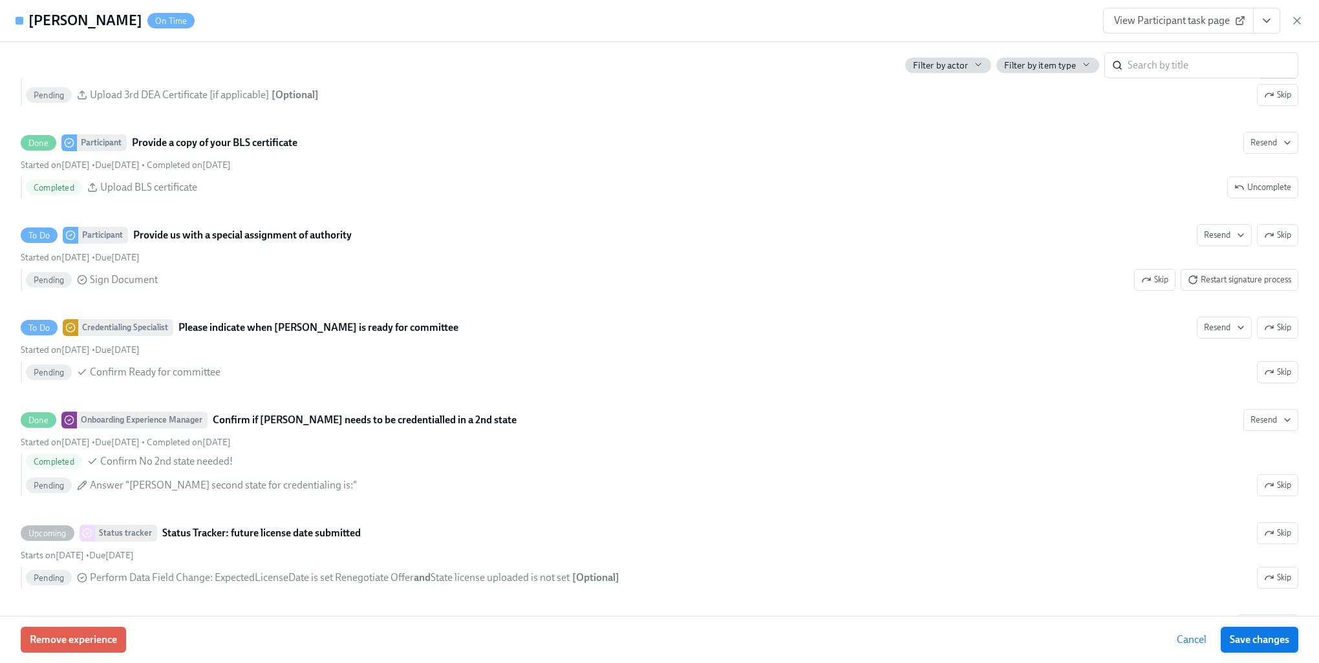
click at [1249, 641] on span "Save changes" at bounding box center [1259, 640] width 59 height 13
click at [1197, 643] on span "Cancel" at bounding box center [1192, 640] width 30 height 13
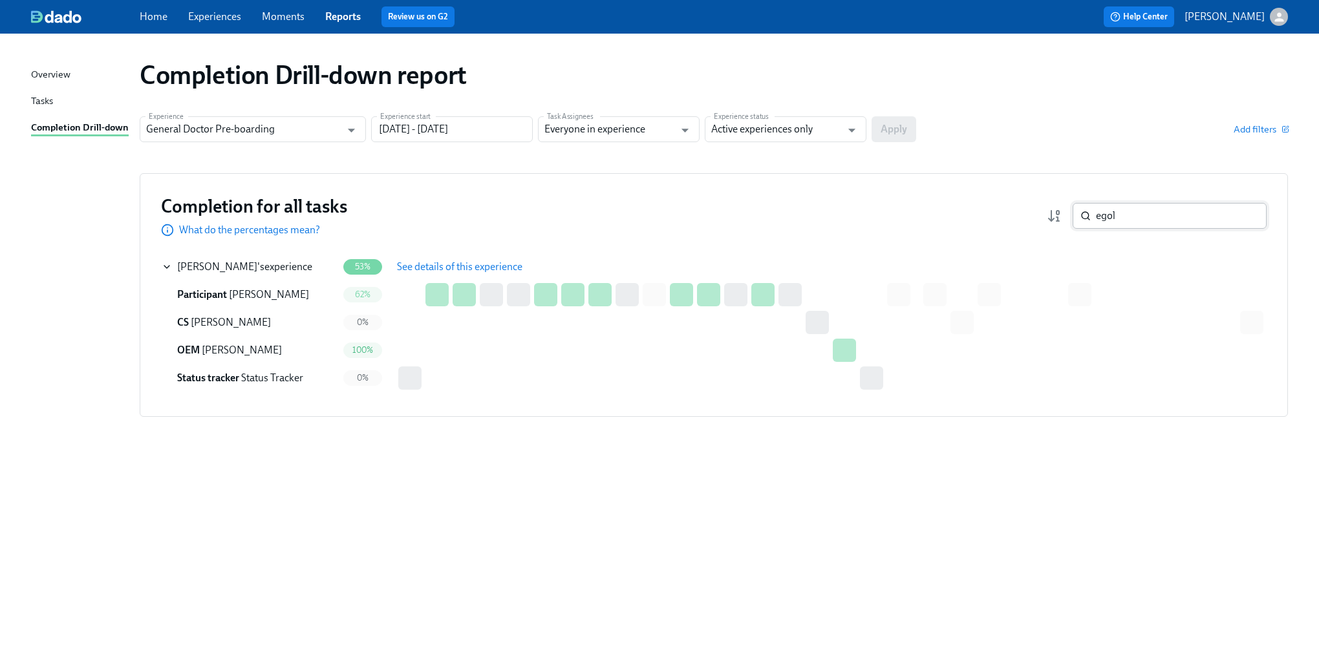
click at [1122, 227] on input "egol" at bounding box center [1181, 216] width 171 height 26
click at [1130, 224] on input "egol" at bounding box center [1181, 216] width 171 height 26
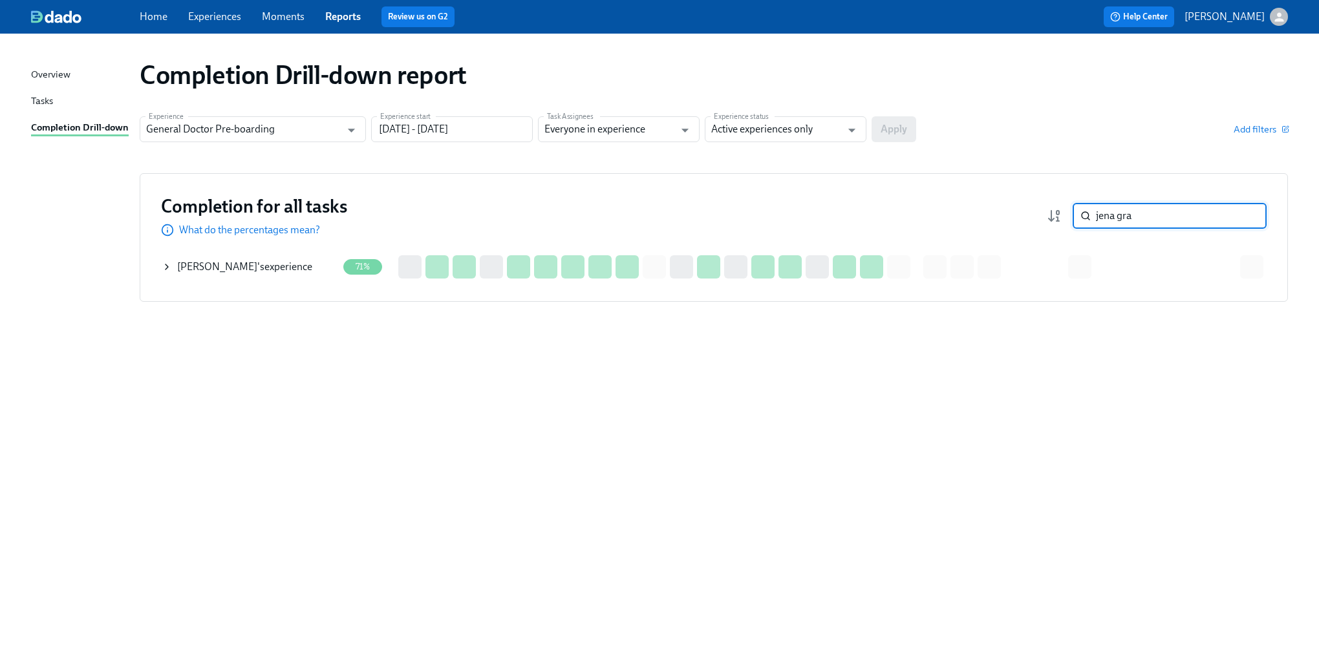
type input "jena gra"
click at [167, 264] on icon at bounding box center [167, 267] width 10 height 10
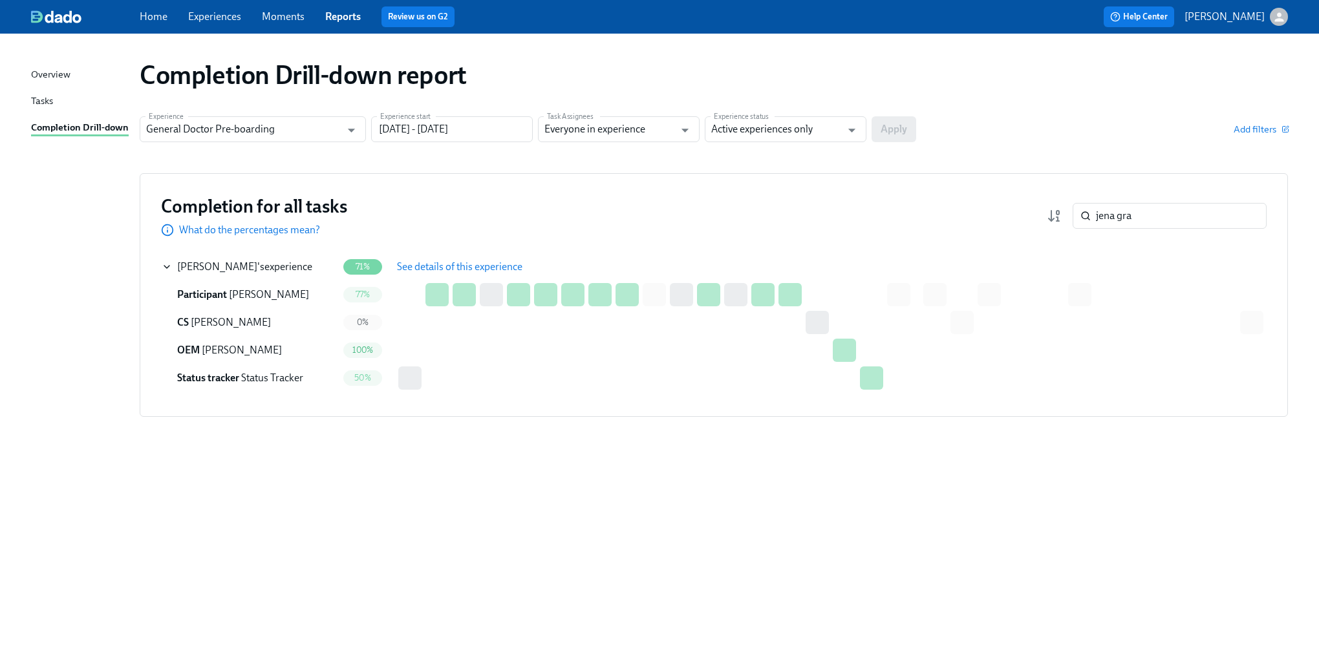
click at [429, 263] on span "See details of this experience" at bounding box center [459, 267] width 125 height 13
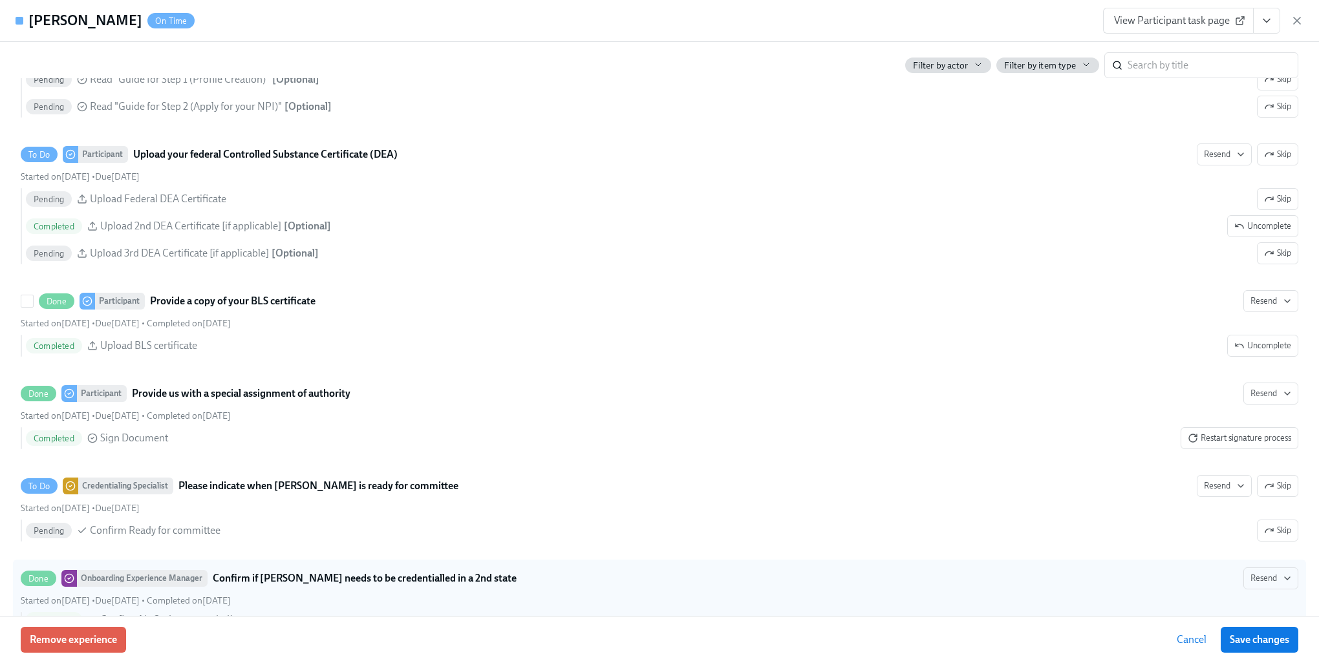
scroll to position [2974, 0]
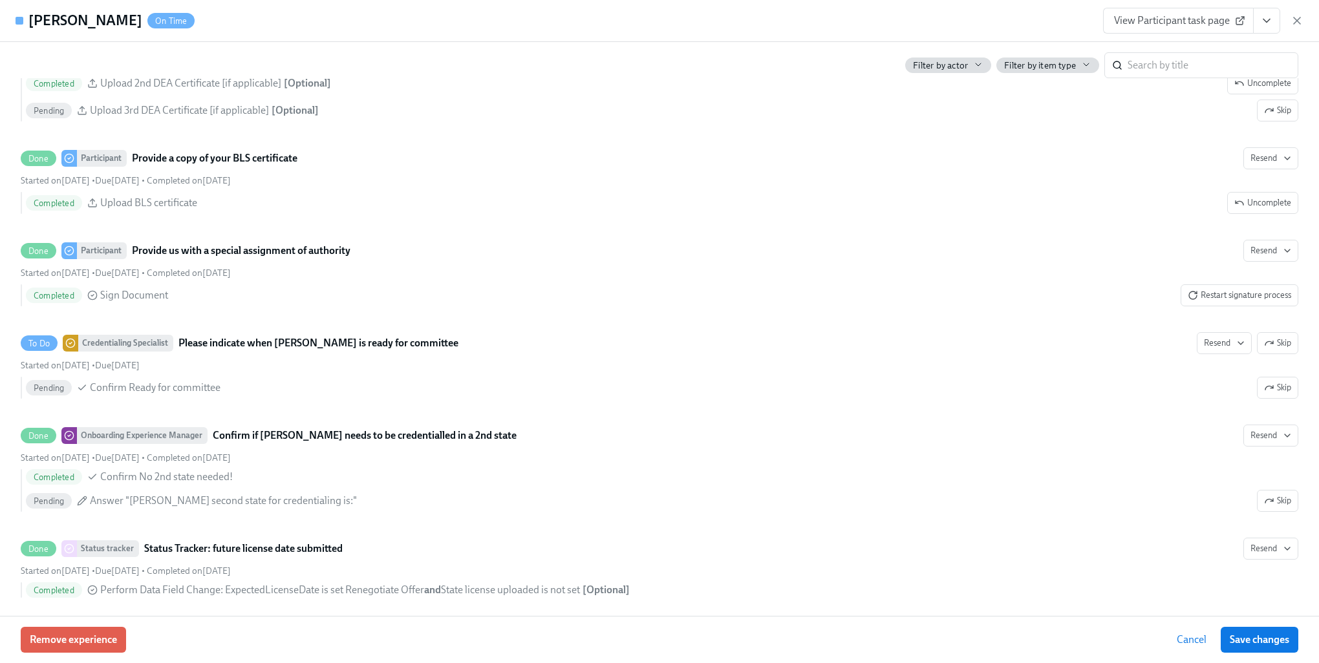
click at [1182, 641] on span "Cancel" at bounding box center [1192, 640] width 30 height 13
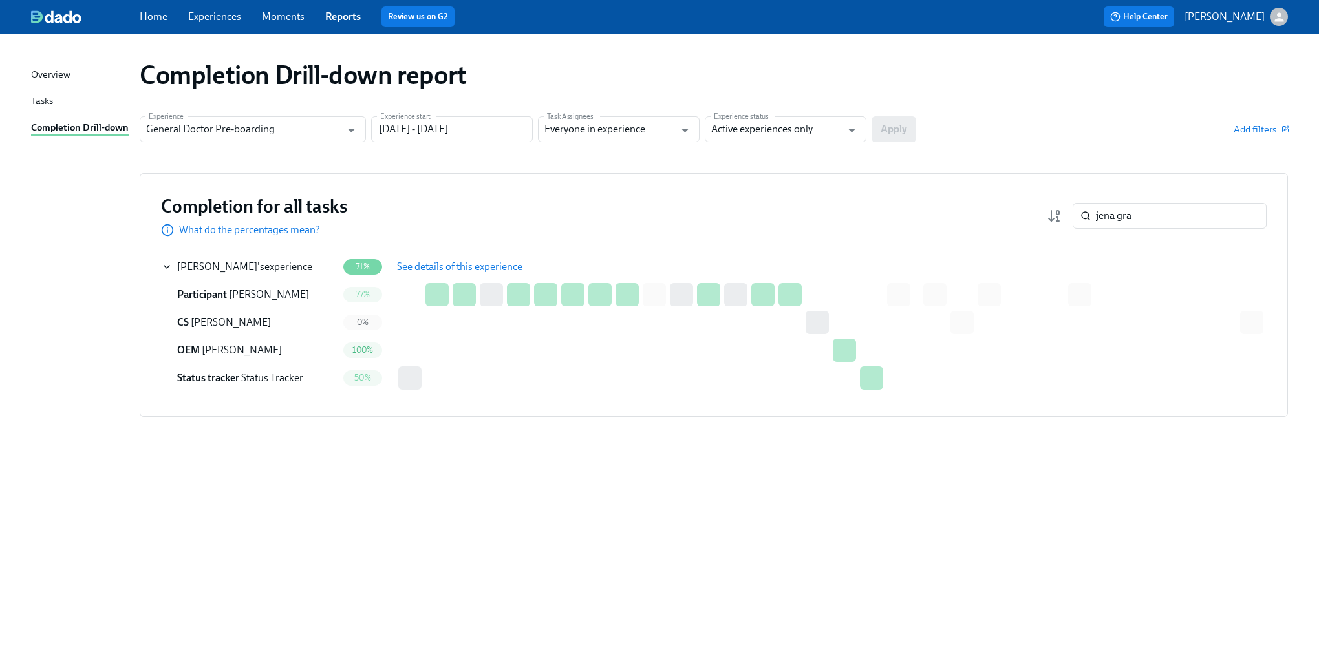
click at [166, 263] on icon at bounding box center [167, 267] width 10 height 10
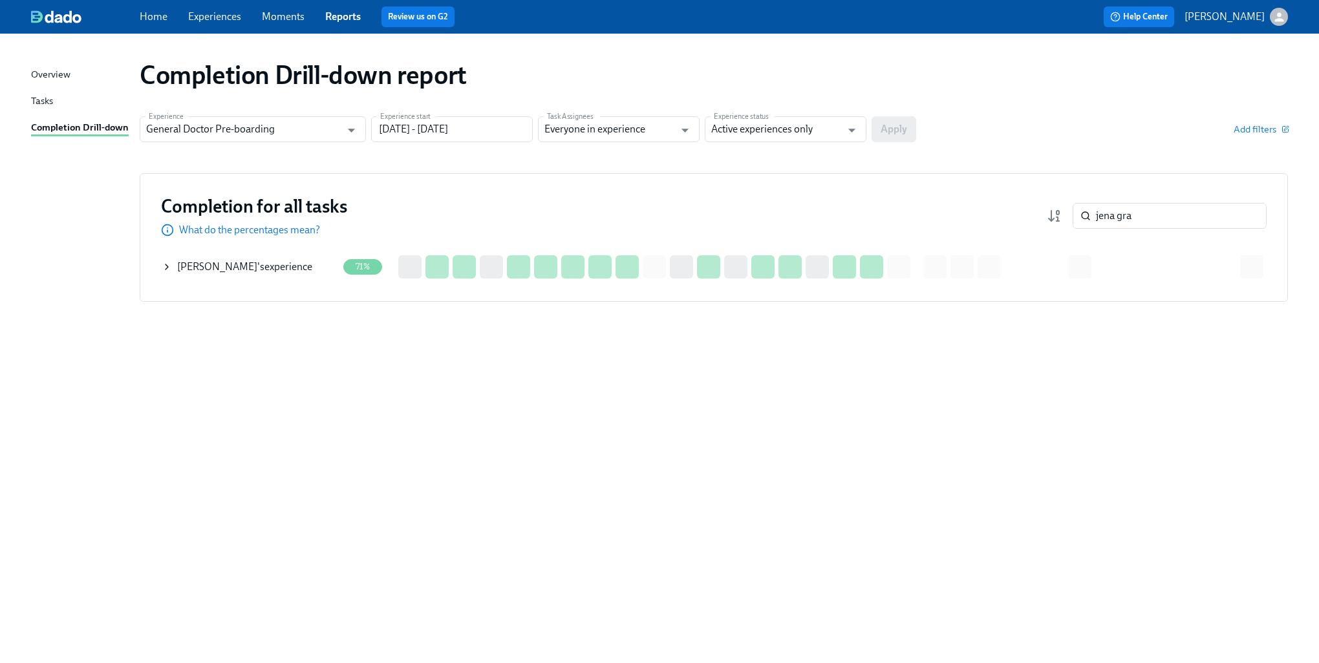
click at [163, 268] on icon at bounding box center [167, 267] width 10 height 10
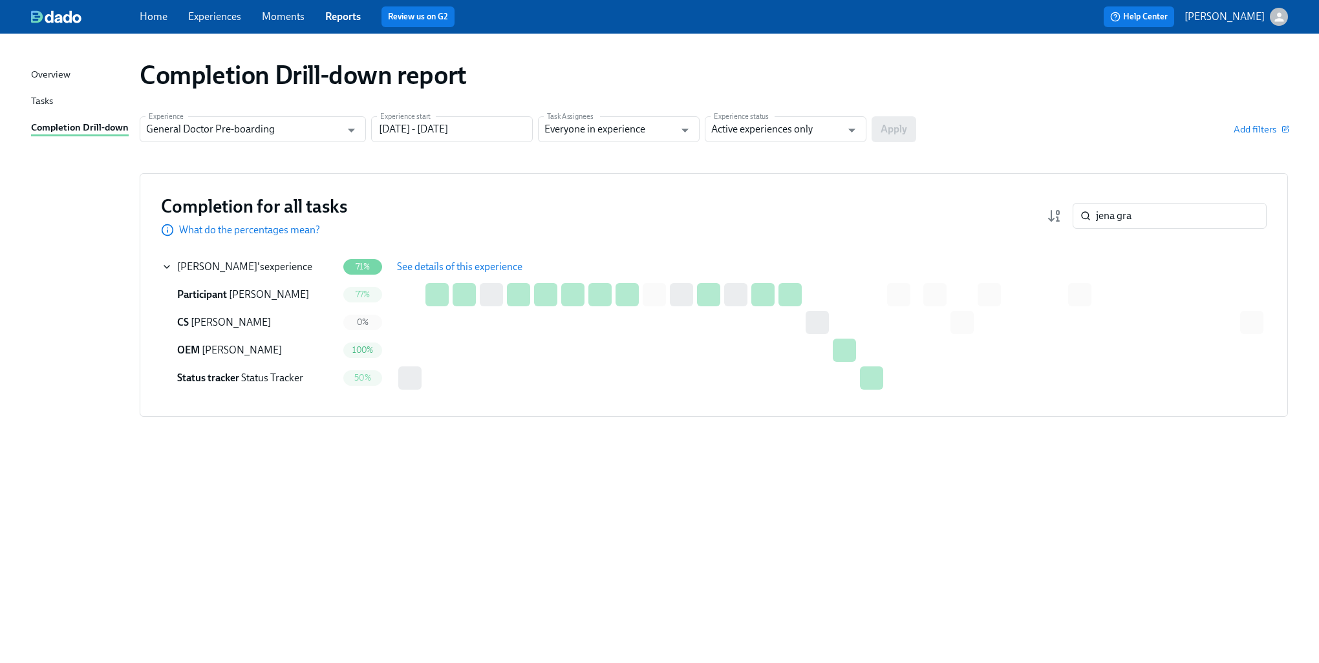
click at [442, 265] on span "See details of this experience" at bounding box center [459, 267] width 125 height 13
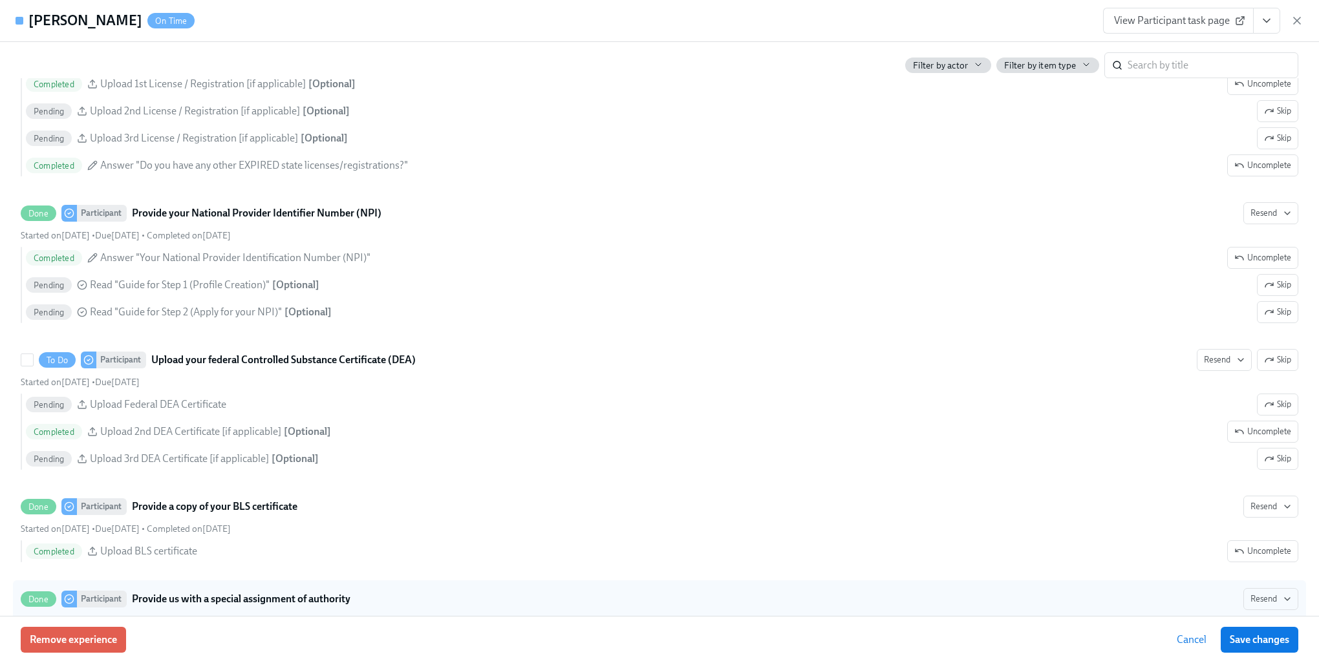
scroll to position [2522, 0]
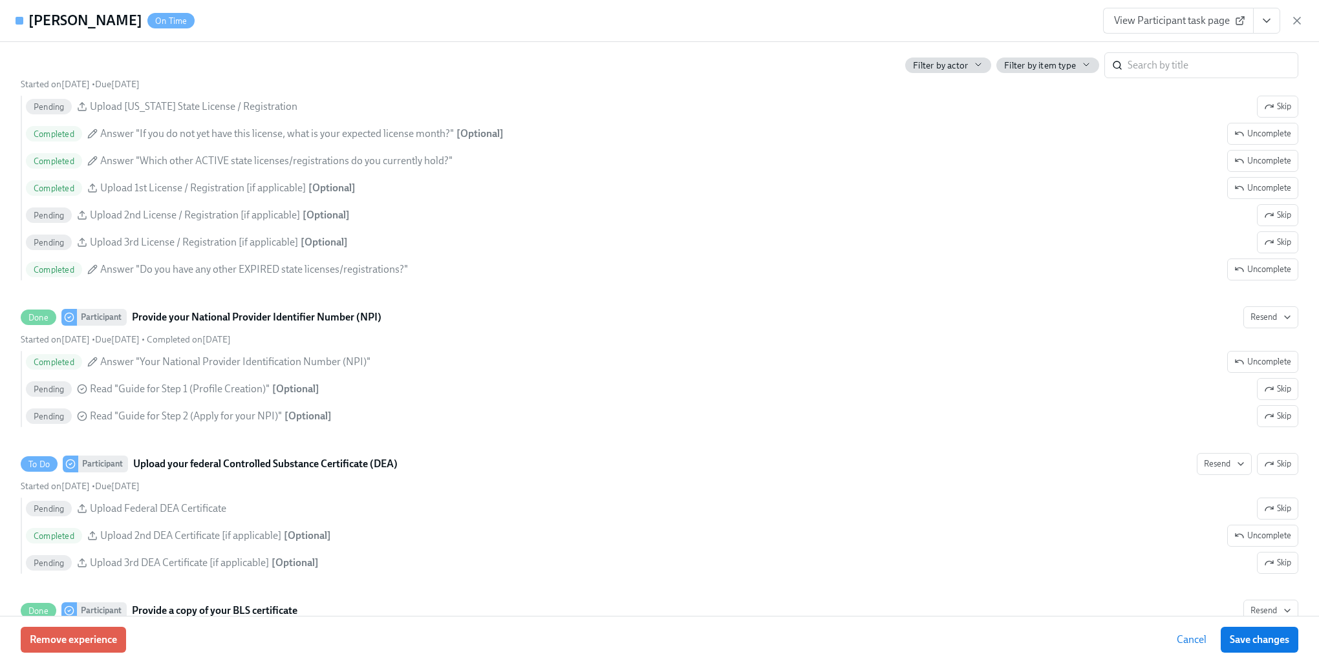
click at [1197, 638] on span "Cancel" at bounding box center [1192, 640] width 30 height 13
